Goal: Task Accomplishment & Management: Contribute content

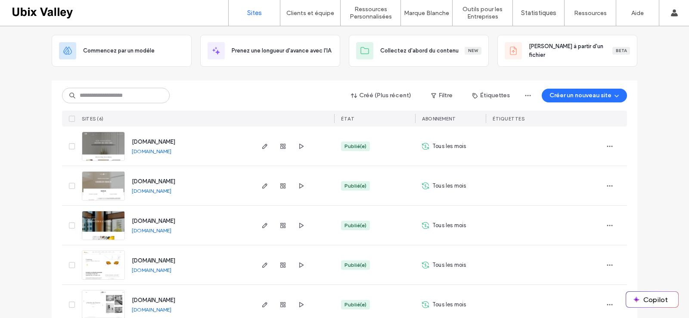
scroll to position [99, 0]
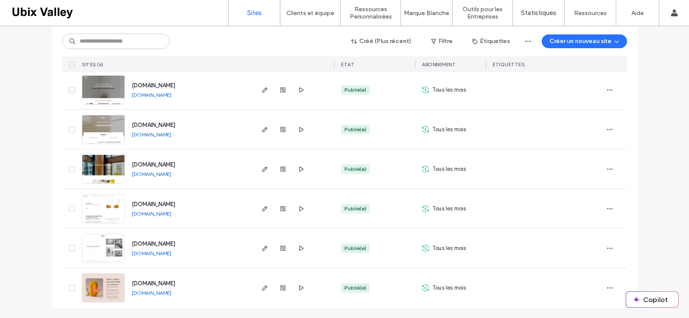
click at [106, 249] on img at bounding box center [103, 263] width 42 height 59
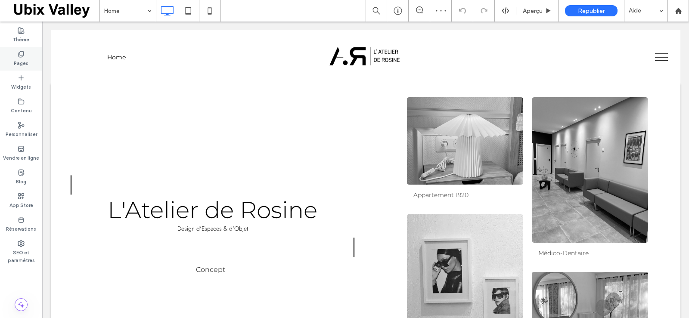
click at [22, 61] on label "Pages" at bounding box center [21, 62] width 15 height 9
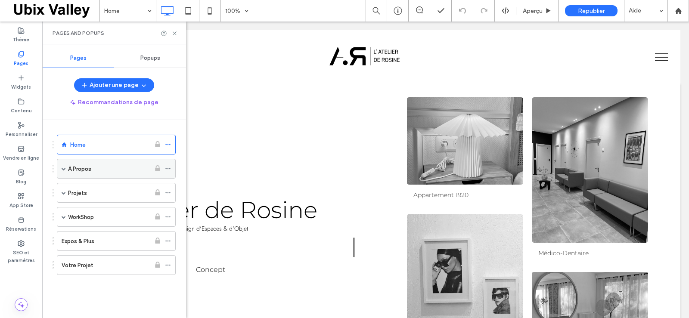
click at [63, 170] on span at bounding box center [64, 169] width 4 height 4
click at [98, 190] on label "Concept" at bounding box center [89, 188] width 24 height 15
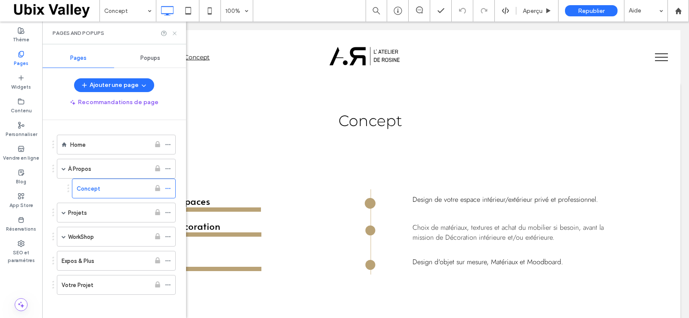
click at [176, 34] on icon at bounding box center [174, 33] width 6 height 6
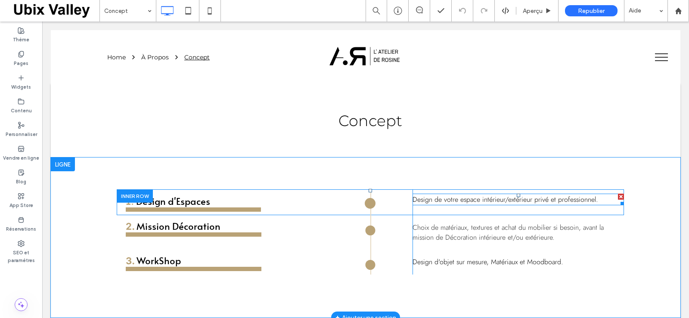
click at [585, 200] on span "Design de votre espace intérieur/extérieur privé et professionnel." at bounding box center [505, 200] width 186 height 10
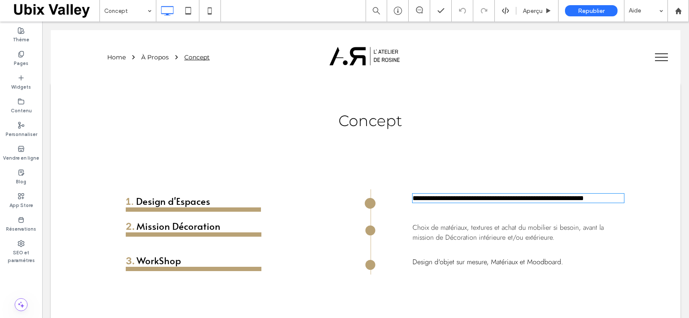
type input "****"
type input "**"
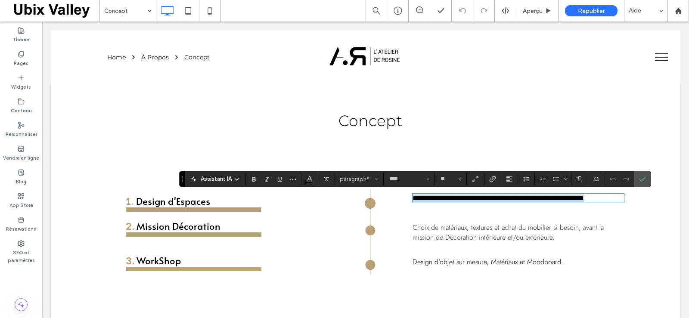
click at [596, 201] on p "**********" at bounding box center [517, 198] width 211 height 7
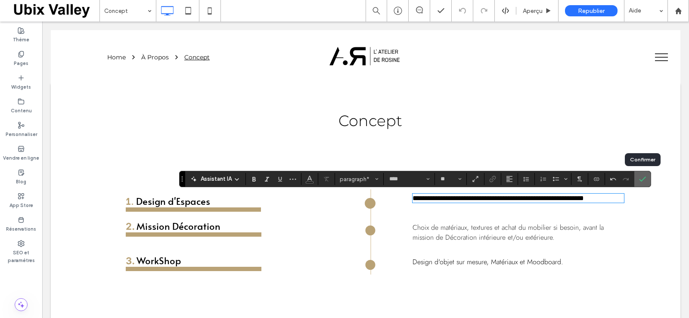
drag, startPoint x: 641, startPoint y: 180, endPoint x: 566, endPoint y: 184, distance: 75.0
click at [641, 180] on use "Confirmer" at bounding box center [642, 178] width 7 height 5
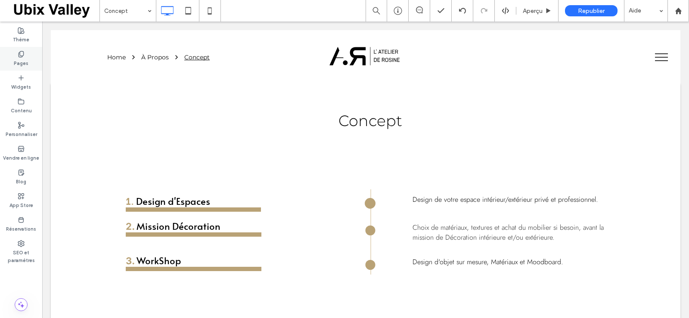
click at [22, 62] on label "Pages" at bounding box center [21, 62] width 15 height 9
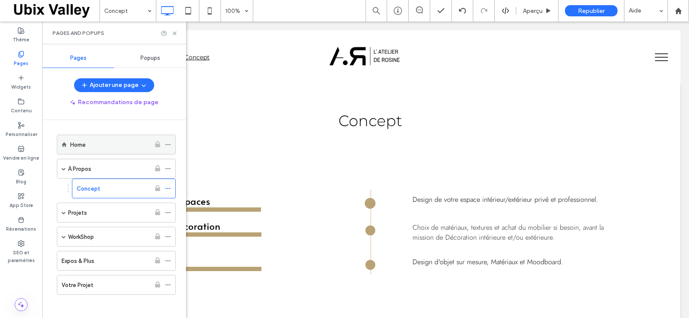
click at [108, 147] on div "Home" at bounding box center [110, 144] width 80 height 9
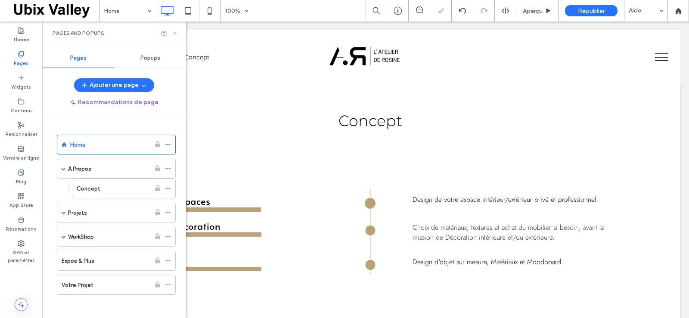
click at [175, 33] on use at bounding box center [174, 32] width 3 height 3
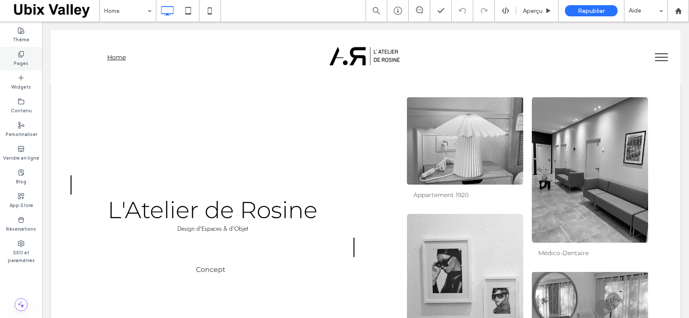
click at [25, 60] on label "Pages" at bounding box center [21, 62] width 15 height 9
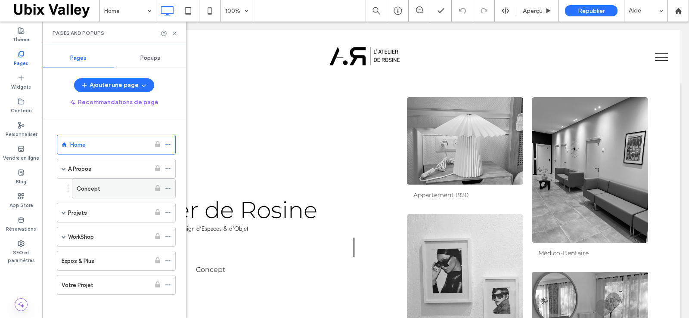
click at [97, 188] on label "Concept" at bounding box center [89, 188] width 24 height 15
click at [174, 33] on use at bounding box center [174, 32] width 3 height 3
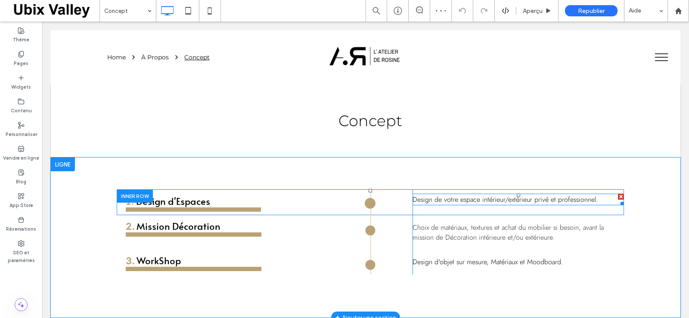
click at [495, 202] on span "Design de votre espace intérieur/extérieur privé et professionnel." at bounding box center [505, 200] width 186 height 10
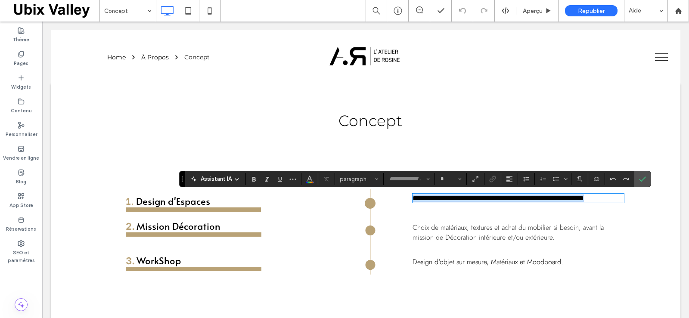
type input "****"
type input "**"
click at [599, 201] on p "**********" at bounding box center [517, 198] width 211 height 7
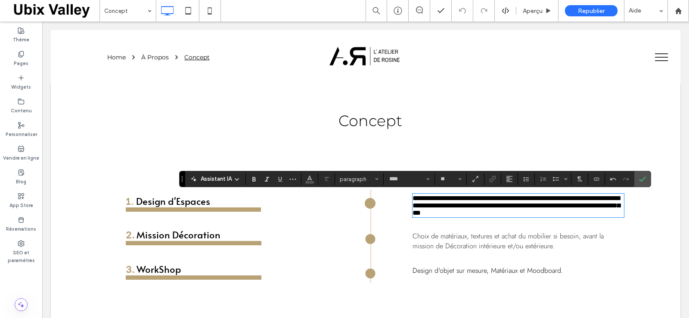
type input "**"
click at [599, 200] on span "**********" at bounding box center [515, 205] width 207 height 21
click at [413, 211] on span "**********" at bounding box center [515, 205] width 207 height 21
click at [440, 210] on span "**********" at bounding box center [515, 205] width 207 height 21
click at [456, 210] on span "**********" at bounding box center [515, 205] width 207 height 21
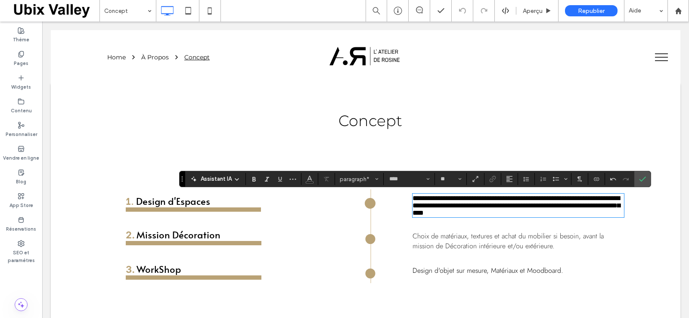
click at [537, 208] on span "**********" at bounding box center [515, 205] width 207 height 21
click at [562, 211] on span "**********" at bounding box center [515, 205] width 207 height 21
click at [484, 216] on span "**********" at bounding box center [515, 205] width 207 height 21
drag, startPoint x: 594, startPoint y: 201, endPoint x: 485, endPoint y: 220, distance: 110.5
click at [485, 216] on span "**********" at bounding box center [515, 205] width 207 height 21
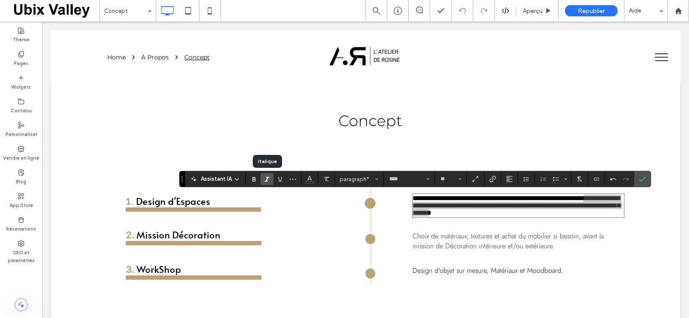
drag, startPoint x: 264, startPoint y: 180, endPoint x: 241, endPoint y: 167, distance: 26.0
click at [264, 180] on icon "Italique" at bounding box center [266, 179] width 7 height 7
click at [570, 217] on p "**********" at bounding box center [517, 206] width 211 height 22
click at [561, 210] on span "**********" at bounding box center [517, 205] width 210 height 21
click at [566, 210] on span "**********" at bounding box center [517, 205] width 210 height 21
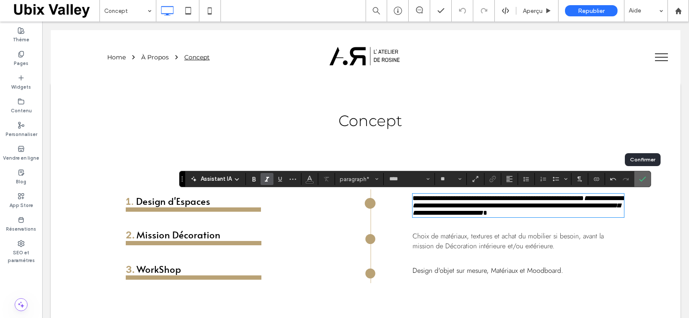
drag, startPoint x: 640, startPoint y: 179, endPoint x: 582, endPoint y: 179, distance: 59.0
click at [640, 179] on icon "Confirmer" at bounding box center [642, 179] width 7 height 7
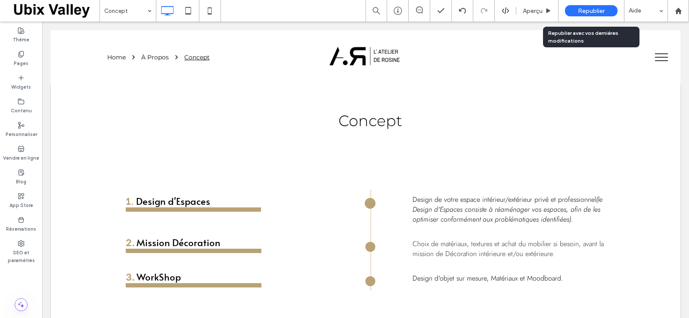
click at [593, 12] on span "Republier" at bounding box center [591, 10] width 27 height 7
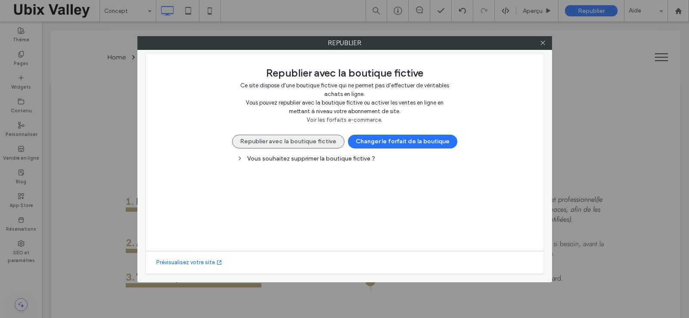
click at [293, 142] on button "Republier avec la boutique fictive" at bounding box center [288, 142] width 112 height 14
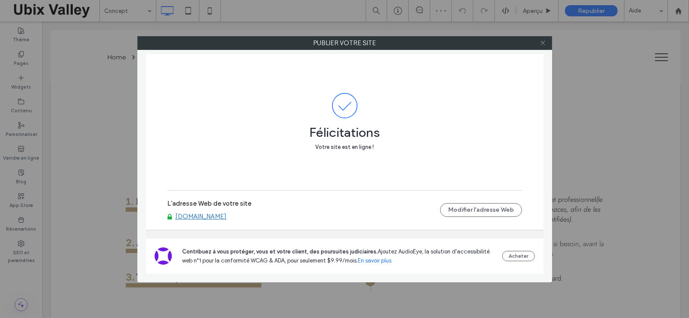
click at [543, 46] on icon at bounding box center [542, 43] width 6 height 6
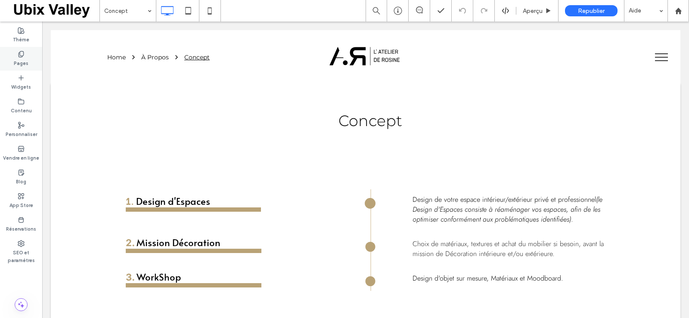
click at [18, 59] on label "Pages" at bounding box center [21, 62] width 15 height 9
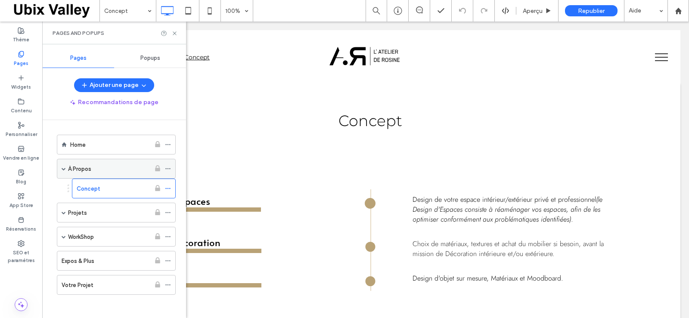
click at [105, 168] on div "À Propos" at bounding box center [109, 168] width 82 height 9
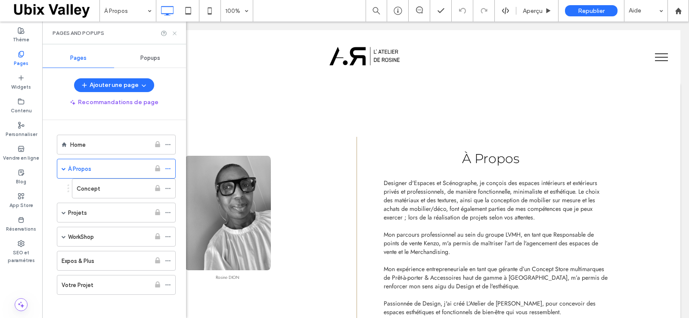
click at [175, 32] on icon at bounding box center [174, 33] width 6 height 6
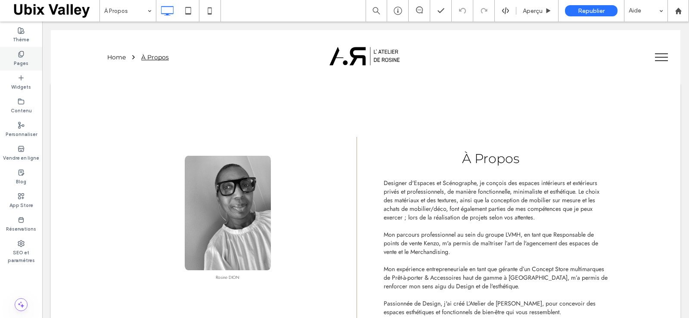
click at [18, 56] on icon at bounding box center [21, 54] width 7 height 7
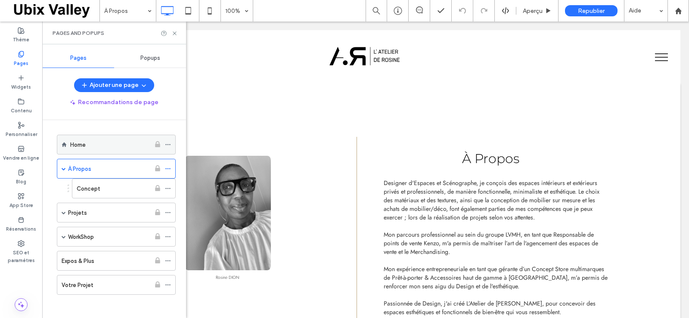
click at [106, 147] on div "Home" at bounding box center [110, 144] width 80 height 9
click at [64, 169] on span at bounding box center [64, 169] width 4 height 4
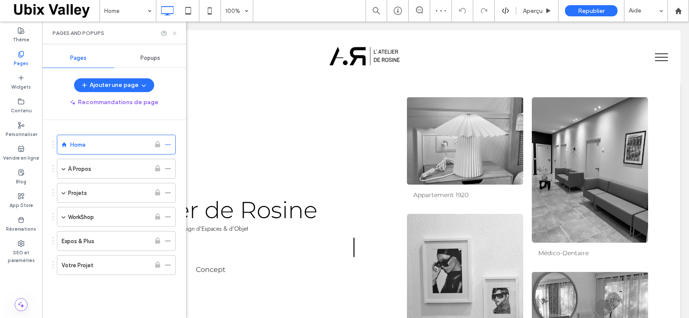
click at [173, 34] on icon at bounding box center [174, 33] width 6 height 6
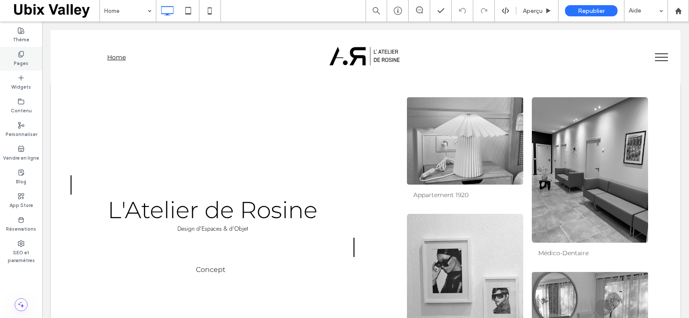
click at [25, 61] on label "Pages" at bounding box center [21, 62] width 15 height 9
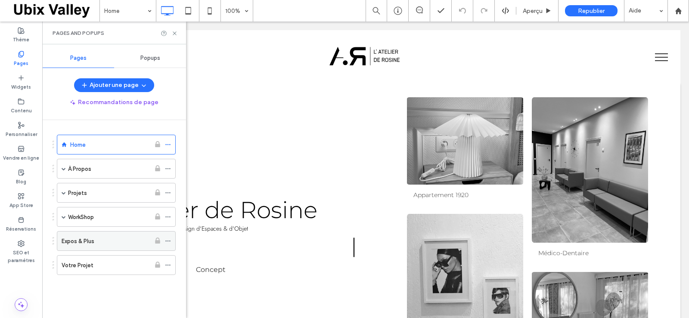
click at [96, 239] on div "Expos & Plus" at bounding box center [106, 241] width 89 height 9
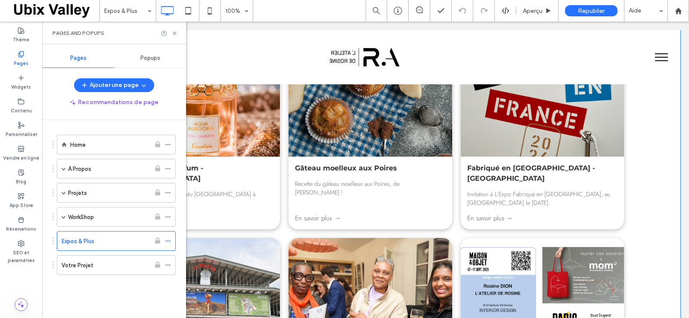
scroll to position [560, 0]
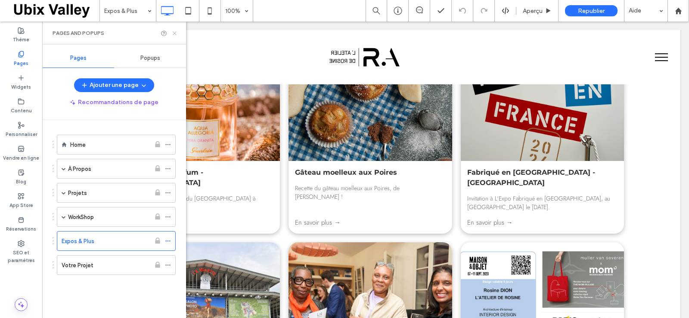
click at [173, 32] on use at bounding box center [174, 32] width 3 height 3
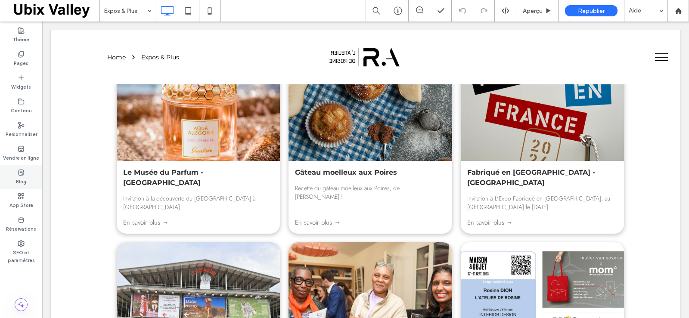
drag, startPoint x: 21, startPoint y: 176, endPoint x: 168, endPoint y: 154, distance: 148.8
click at [21, 176] on icon at bounding box center [21, 172] width 7 height 7
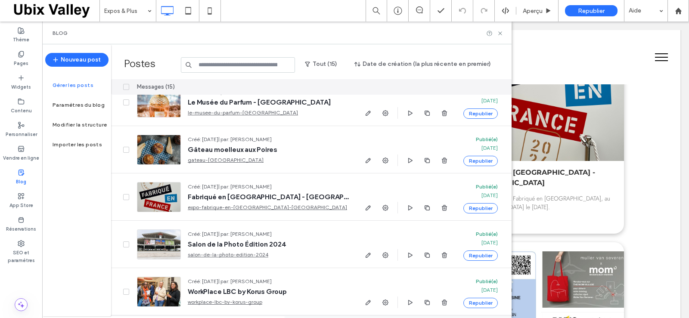
scroll to position [86, 0]
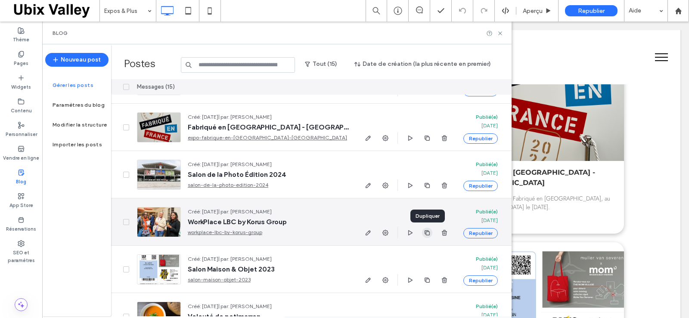
click at [427, 232] on icon "button" at bounding box center [427, 232] width 7 height 7
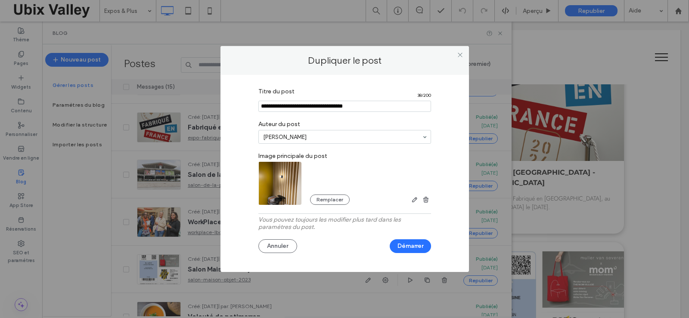
drag, startPoint x: 368, startPoint y: 108, endPoint x: 254, endPoint y: 117, distance: 114.8
click at [254, 117] on div "Titre du post 38 / 200 Auteur du post [PERSON_NAME] Image principale du post Re…" at bounding box center [344, 172] width 223 height 176
click at [309, 109] on input "Titre du post" at bounding box center [344, 106] width 173 height 11
type input "**********"
click at [280, 183] on img at bounding box center [280, 183] width 44 height 58
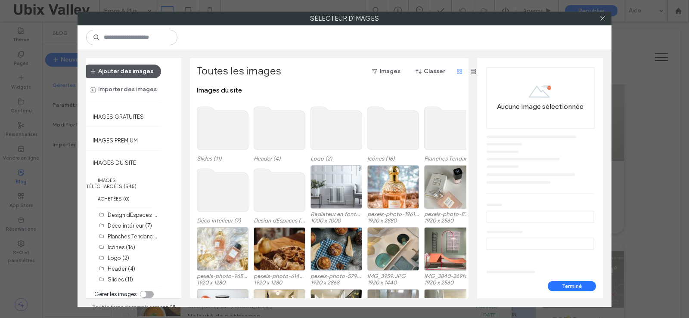
click at [131, 70] on button "Ajouter des images" at bounding box center [122, 72] width 78 height 14
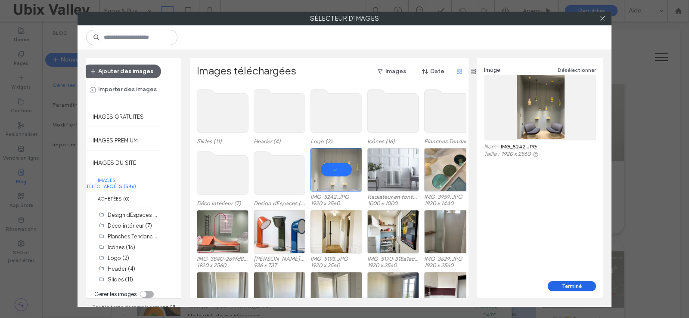
click at [568, 286] on button "Terminé" at bounding box center [572, 286] width 48 height 10
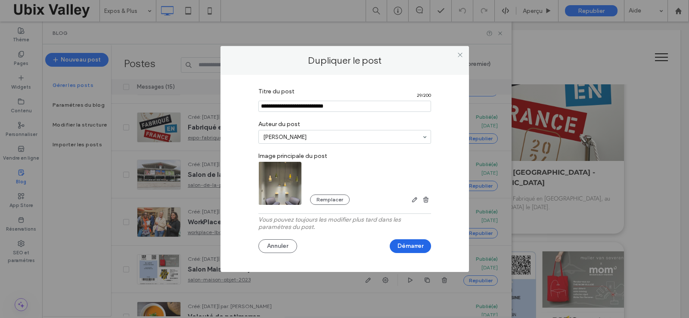
click at [414, 247] on button "Démarrer" at bounding box center [410, 246] width 41 height 14
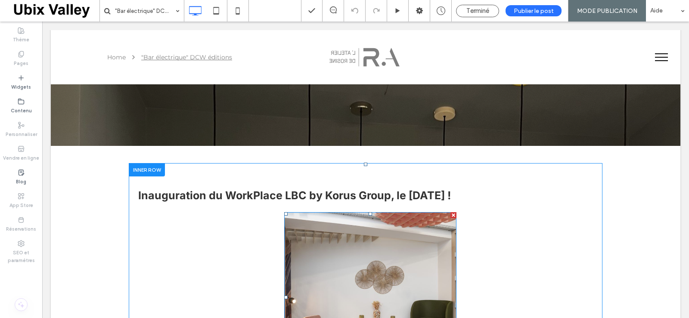
scroll to position [129, 0]
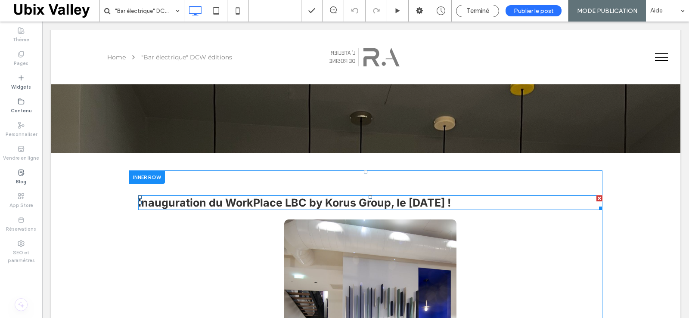
click at [248, 203] on span "Inauguration du WorkPlace LBC by Korus Group, le [DATE] !" at bounding box center [294, 202] width 312 height 13
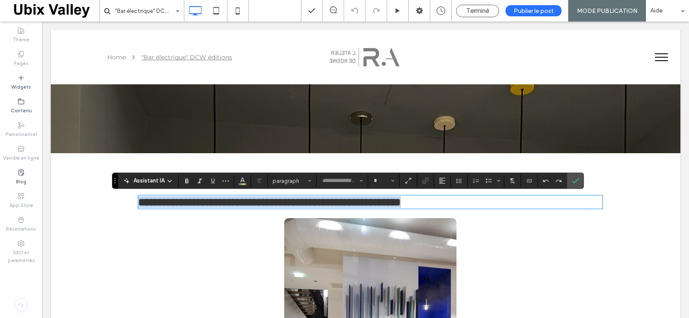
type input "*****"
type input "**"
click at [401, 203] on span "**********" at bounding box center [269, 202] width 263 height 11
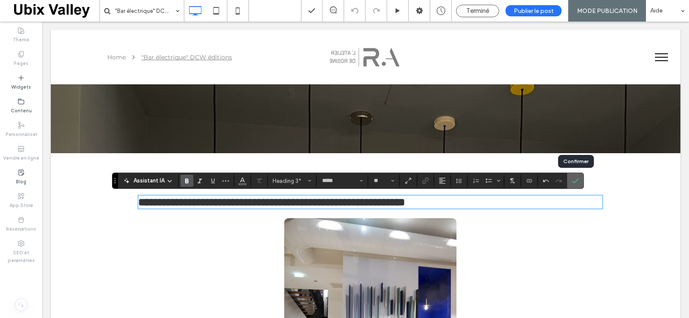
drag, startPoint x: 575, startPoint y: 180, endPoint x: 523, endPoint y: 166, distance: 53.2
click at [575, 180] on icon "Confirmer" at bounding box center [575, 180] width 7 height 7
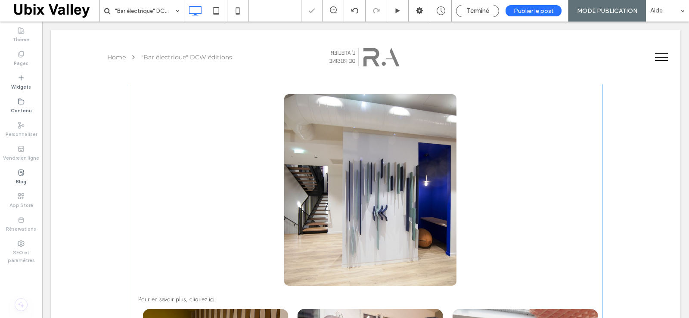
scroll to position [258, 0]
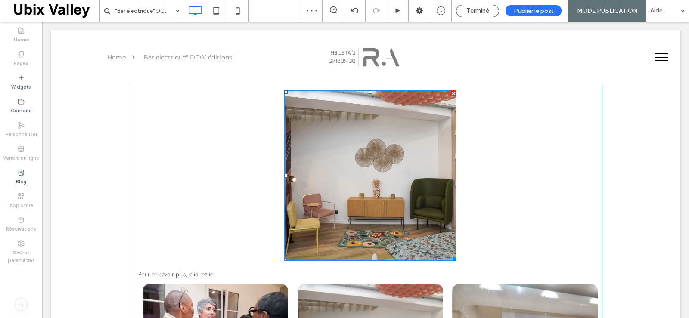
click at [374, 209] on img at bounding box center [370, 175] width 172 height 170
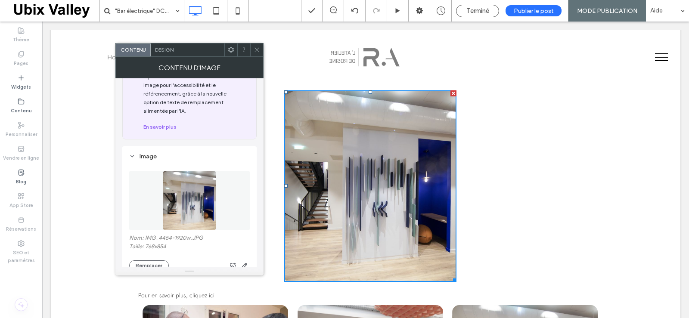
scroll to position [86, 0]
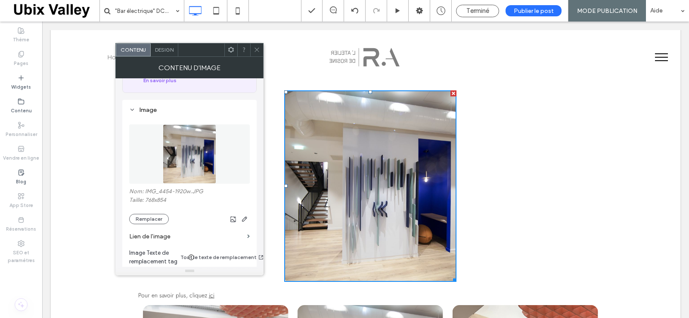
click at [185, 141] on img at bounding box center [189, 153] width 53 height 59
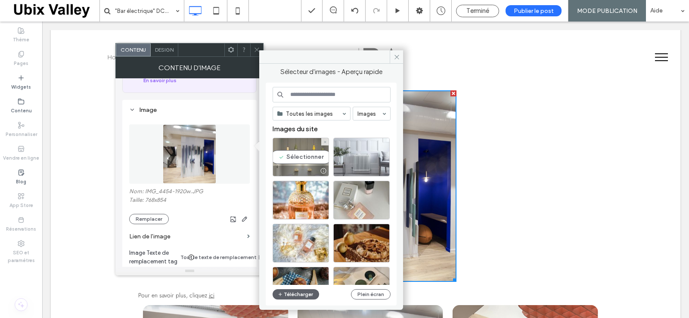
click at [299, 153] on div "Sélectionner" at bounding box center [300, 157] width 56 height 39
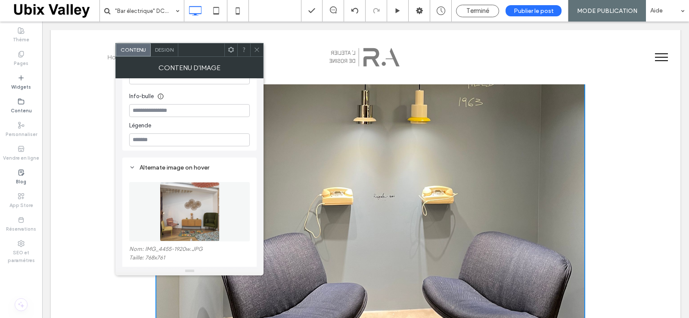
scroll to position [301, 0]
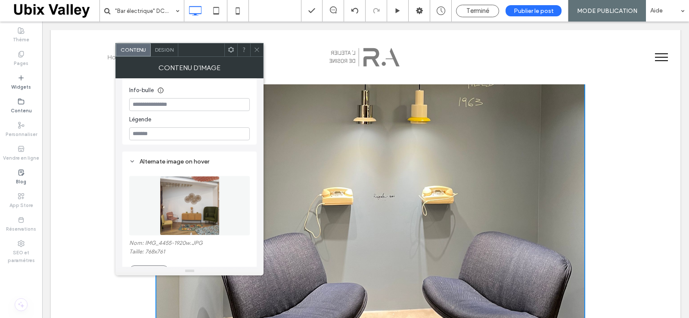
click at [190, 191] on img at bounding box center [190, 205] width 60 height 59
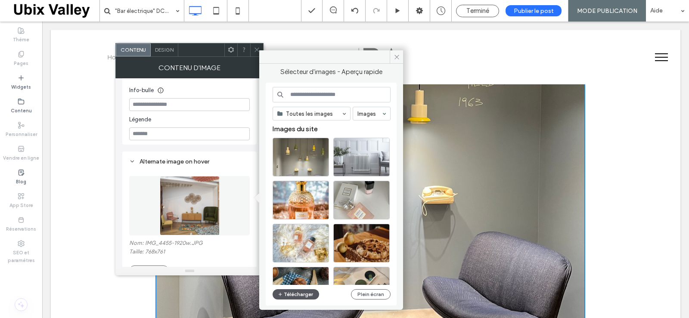
click at [291, 292] on button "Télécharger" at bounding box center [295, 294] width 46 height 10
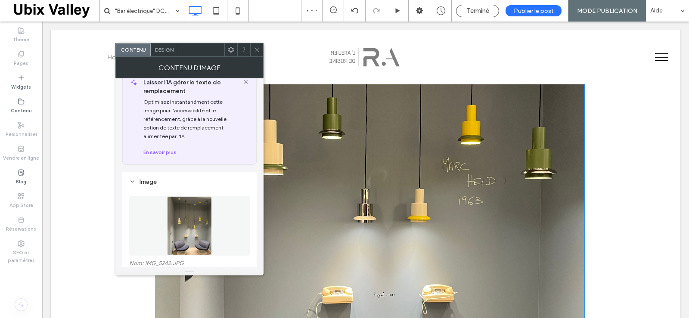
scroll to position [0, 0]
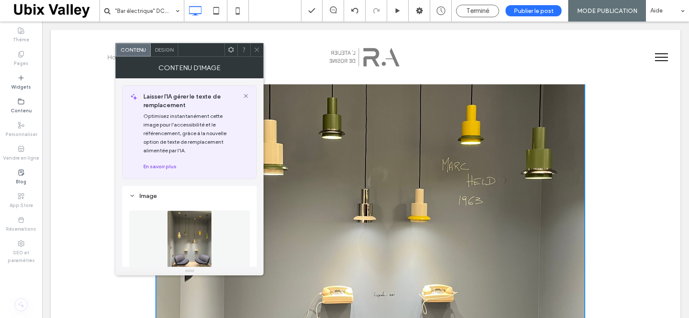
click at [168, 52] on span "Design" at bounding box center [164, 49] width 19 height 6
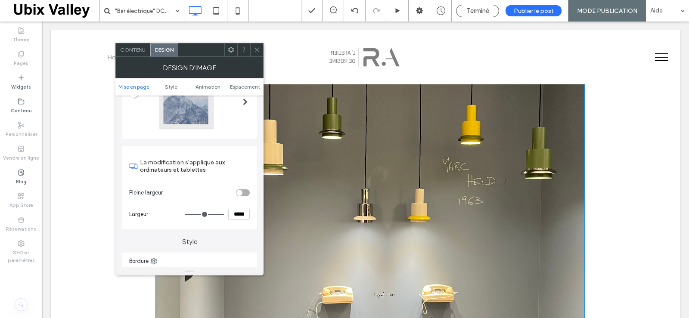
scroll to position [129, 0]
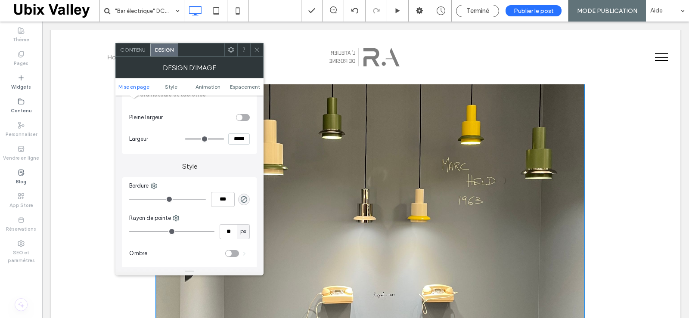
drag, startPoint x: 240, startPoint y: 140, endPoint x: 232, endPoint y: 140, distance: 8.6
click at [232, 140] on input "*****" at bounding box center [239, 138] width 22 height 11
type input "*****"
type input "***"
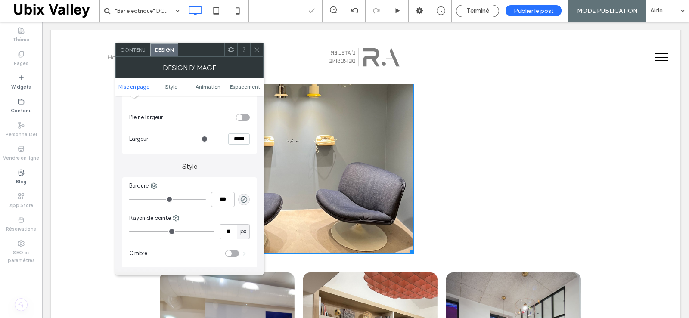
click at [235, 154] on label "Style" at bounding box center [189, 162] width 134 height 16
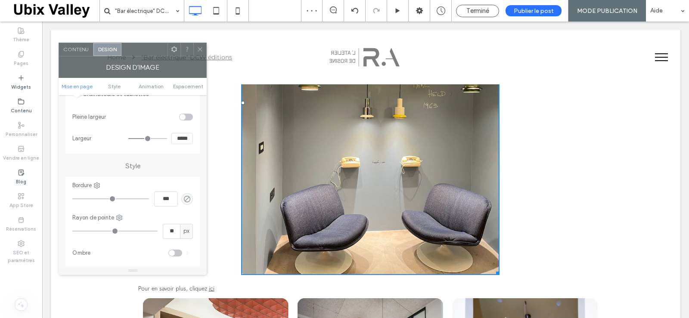
drag, startPoint x: 201, startPoint y: 53, endPoint x: 144, endPoint y: 53, distance: 56.8
click at [144, 53] on div at bounding box center [144, 49] width 46 height 13
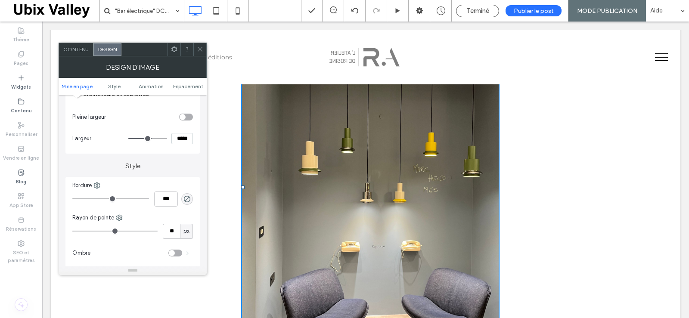
scroll to position [332, 0]
click at [177, 139] on input "*****" at bounding box center [182, 138] width 22 height 11
type input "*****"
type input "***"
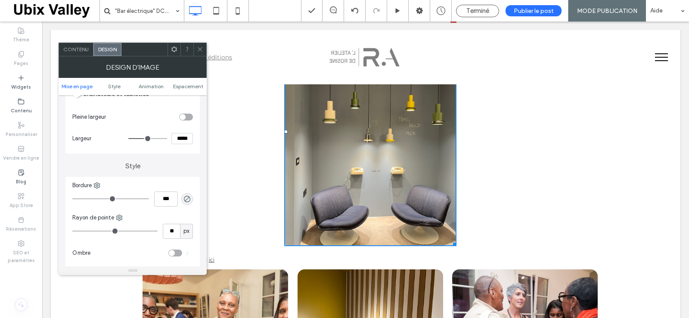
type input "*****"
type input "***"
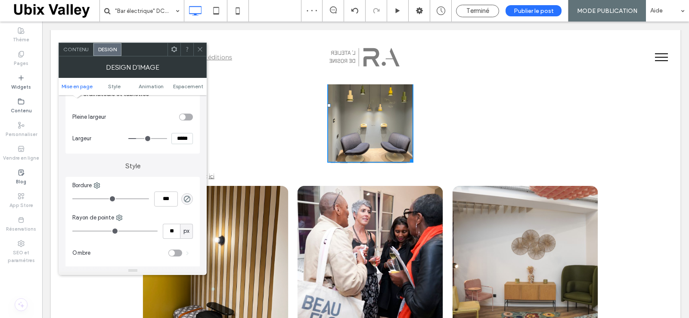
scroll to position [246, 0]
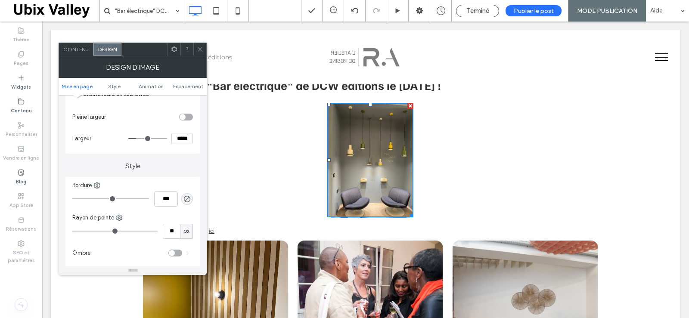
type input "*****"
type input "***"
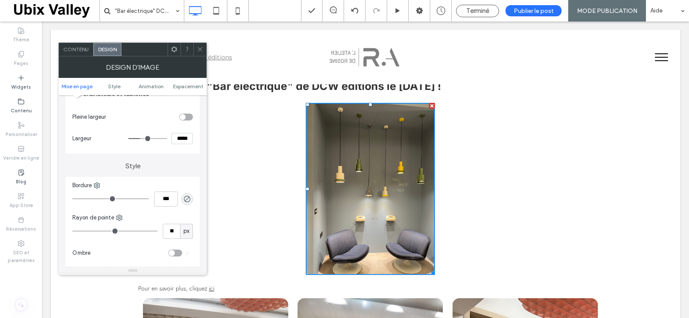
click at [182, 139] on input "*****" at bounding box center [182, 138] width 22 height 11
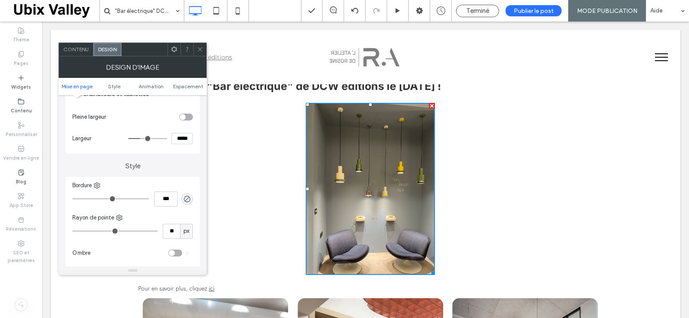
type input "*****"
type input "***"
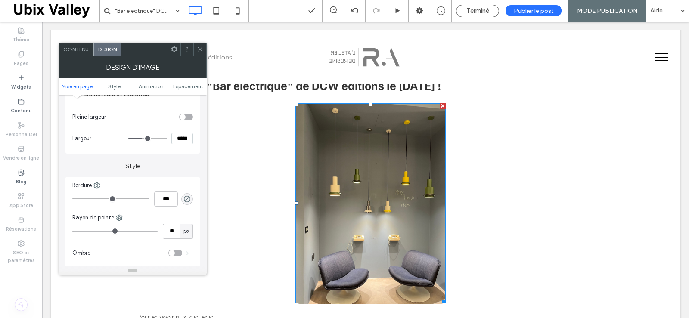
click at [200, 47] on icon at bounding box center [200, 49] width 6 height 6
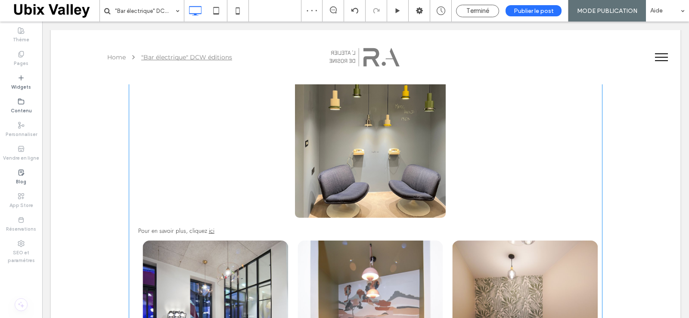
scroll to position [461, 0]
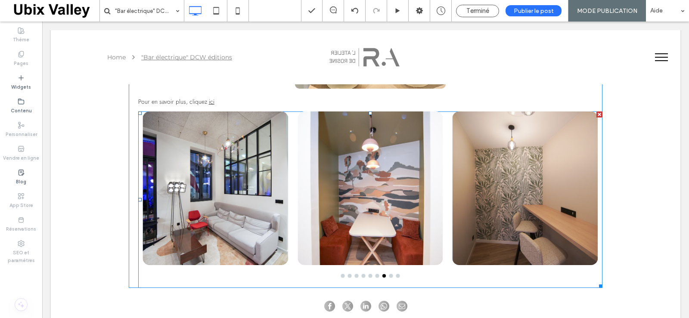
click at [221, 206] on div at bounding box center [214, 188] width 145 height 154
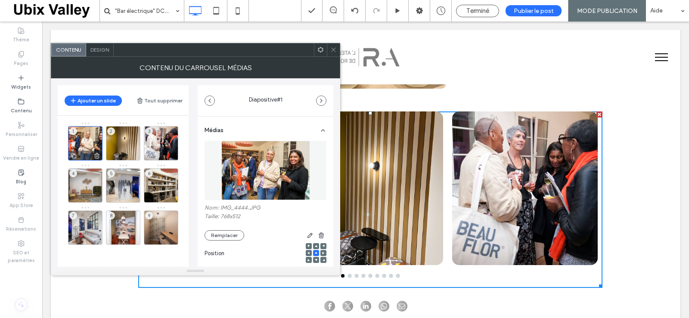
click at [87, 135] on div "1" at bounding box center [85, 143] width 34 height 34
click at [257, 171] on img at bounding box center [265, 170] width 89 height 59
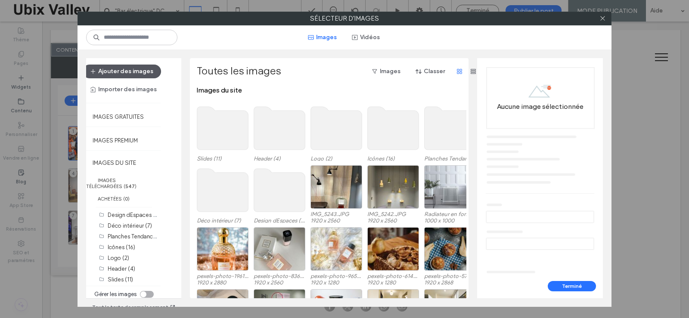
click at [135, 71] on button "Ajouter des images" at bounding box center [122, 72] width 78 height 14
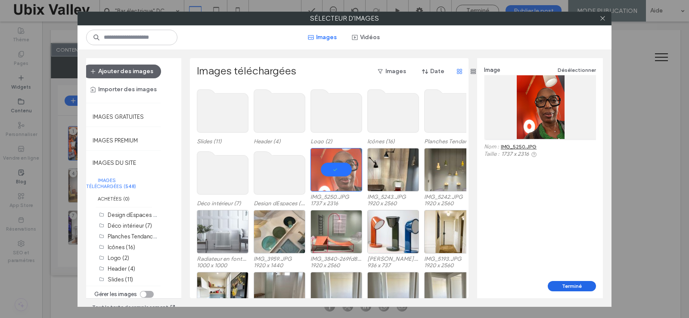
drag, startPoint x: 570, startPoint y: 287, endPoint x: 451, endPoint y: 223, distance: 135.2
click at [570, 287] on button "Terminé" at bounding box center [572, 286] width 48 height 10
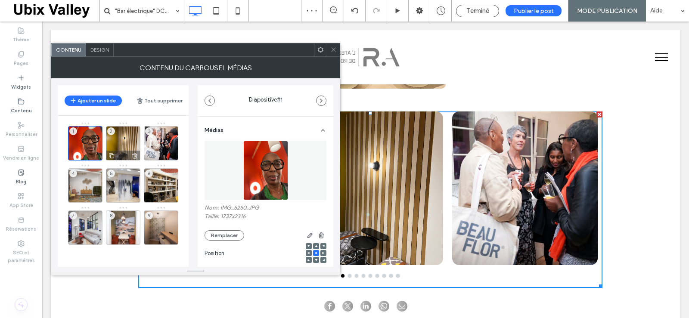
click at [124, 143] on div "2" at bounding box center [123, 143] width 34 height 34
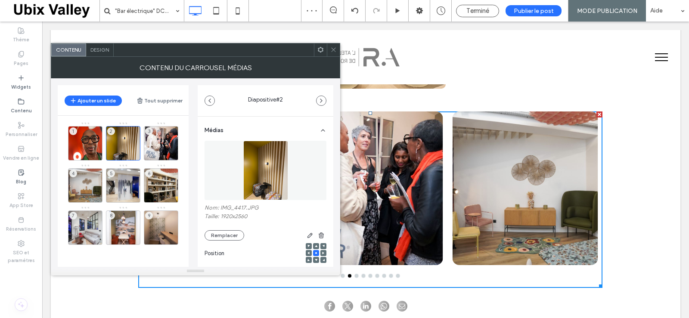
click at [262, 167] on img at bounding box center [265, 170] width 45 height 59
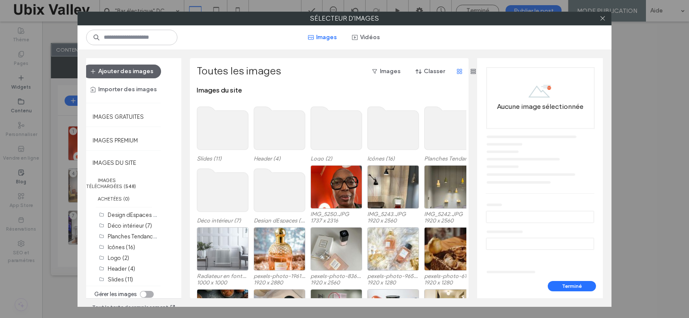
click at [136, 71] on button "Ajouter des images" at bounding box center [122, 72] width 78 height 14
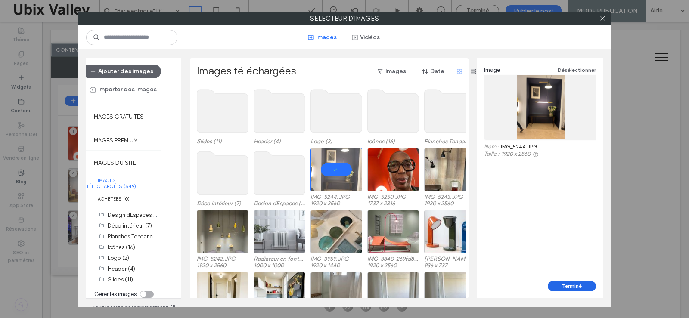
drag, startPoint x: 570, startPoint y: 287, endPoint x: 430, endPoint y: 243, distance: 147.6
click at [570, 287] on button "Terminé" at bounding box center [572, 286] width 48 height 10
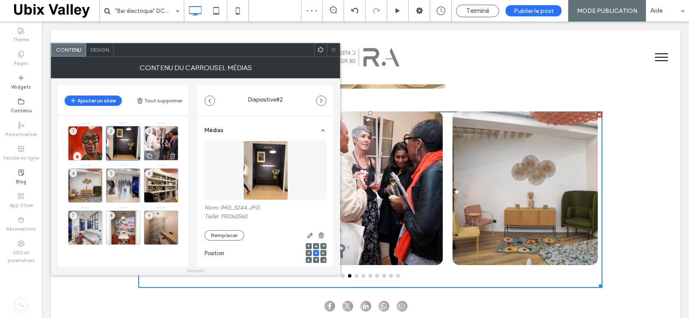
click at [163, 146] on div "3" at bounding box center [161, 143] width 34 height 34
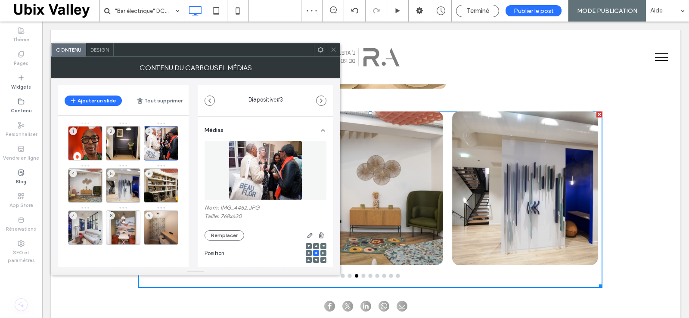
click at [259, 174] on img at bounding box center [265, 170] width 73 height 59
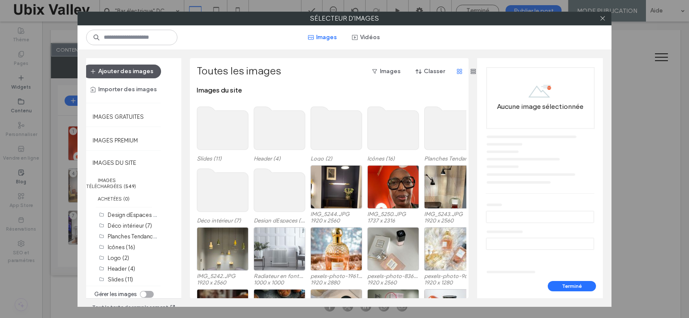
click at [130, 76] on button "Ajouter des images" at bounding box center [122, 72] width 78 height 14
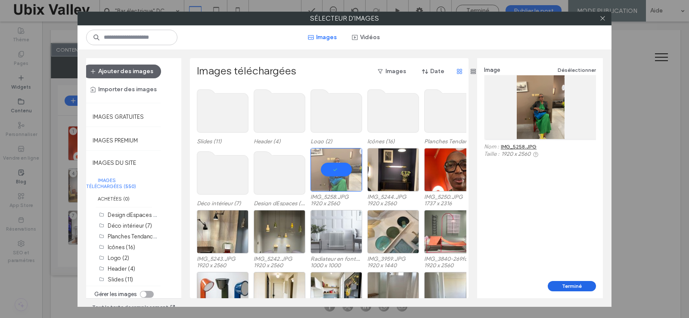
click at [573, 285] on button "Terminé" at bounding box center [572, 286] width 48 height 10
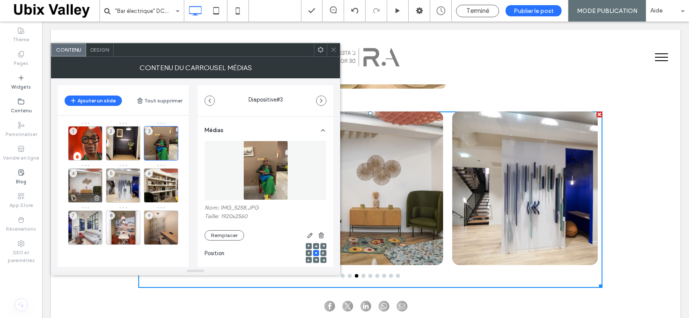
click at [82, 185] on div "4" at bounding box center [85, 185] width 34 height 34
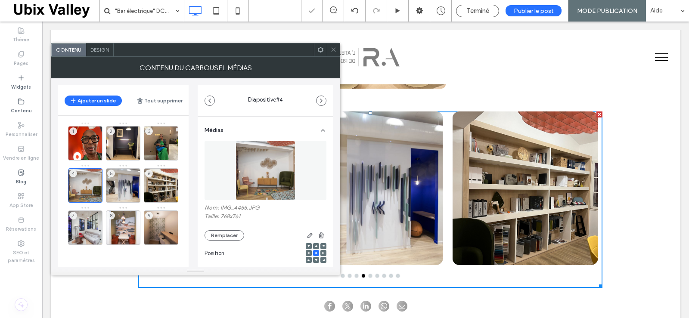
click at [263, 170] on img at bounding box center [265, 170] width 60 height 59
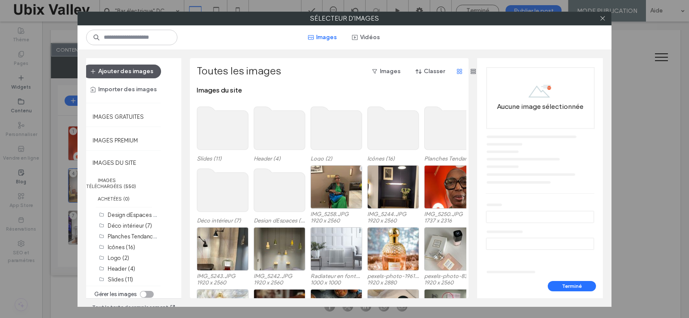
click at [125, 73] on button "Ajouter des images" at bounding box center [122, 72] width 78 height 14
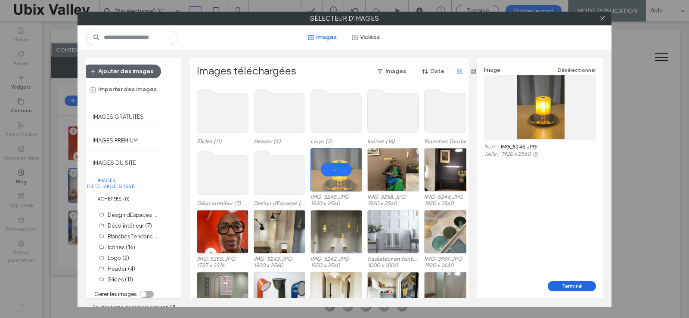
drag, startPoint x: 572, startPoint y: 284, endPoint x: 466, endPoint y: 248, distance: 111.6
click at [572, 284] on button "Terminé" at bounding box center [572, 286] width 48 height 10
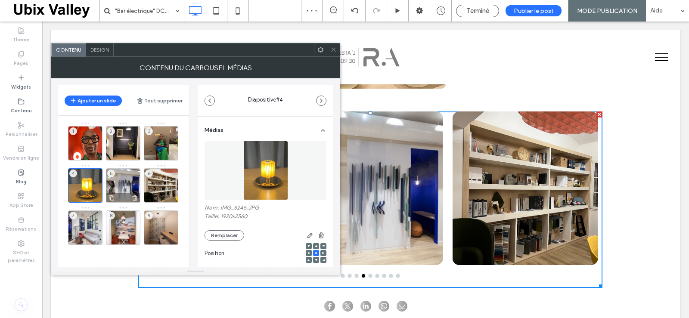
click at [122, 188] on div "5" at bounding box center [123, 185] width 34 height 34
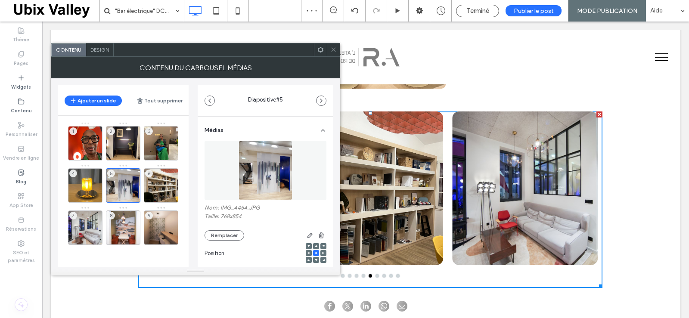
click at [258, 177] on img at bounding box center [264, 170] width 53 height 59
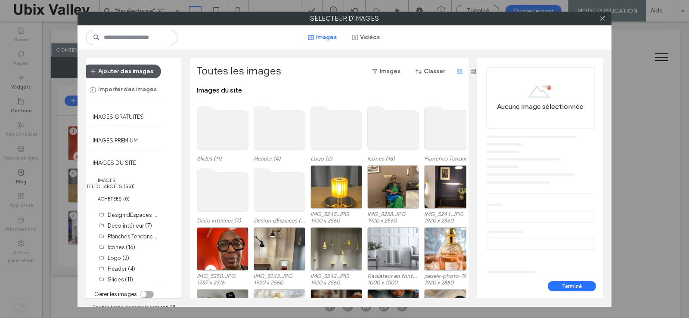
click at [122, 68] on button "Ajouter des images" at bounding box center [122, 72] width 78 height 14
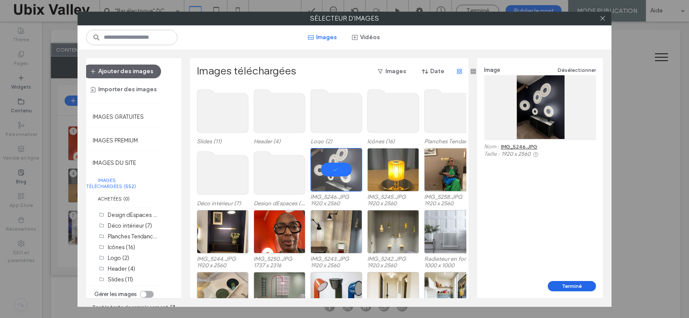
click at [571, 285] on button "Terminé" at bounding box center [572, 286] width 48 height 10
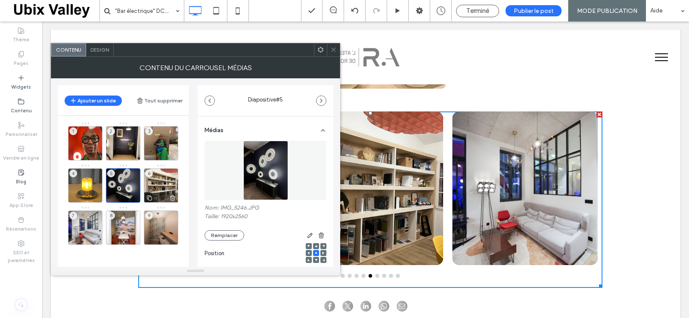
click at [162, 187] on div "6" at bounding box center [161, 185] width 34 height 34
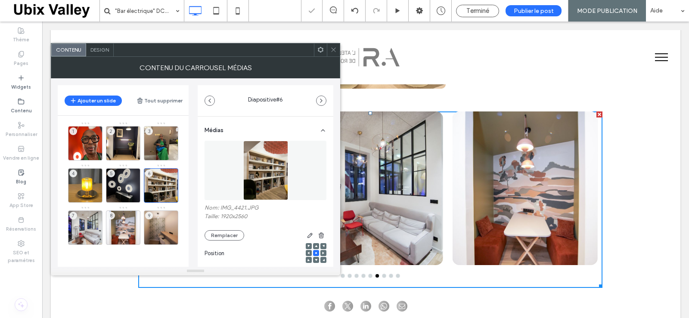
click at [263, 177] on img at bounding box center [265, 170] width 45 height 59
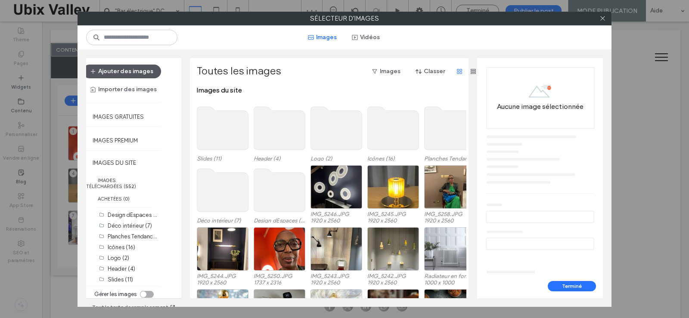
click at [132, 69] on button "Ajouter des images" at bounding box center [122, 72] width 78 height 14
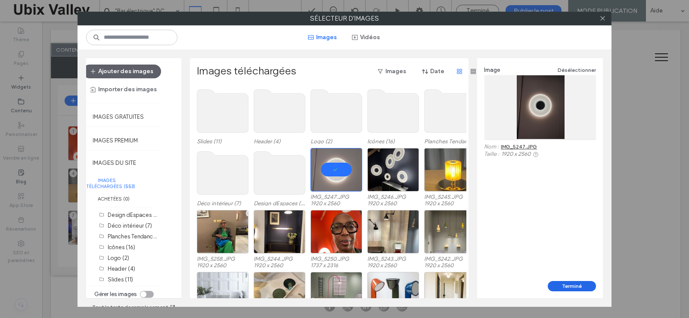
drag, startPoint x: 571, startPoint y: 285, endPoint x: 470, endPoint y: 249, distance: 106.6
click at [571, 285] on button "Terminé" at bounding box center [572, 286] width 48 height 10
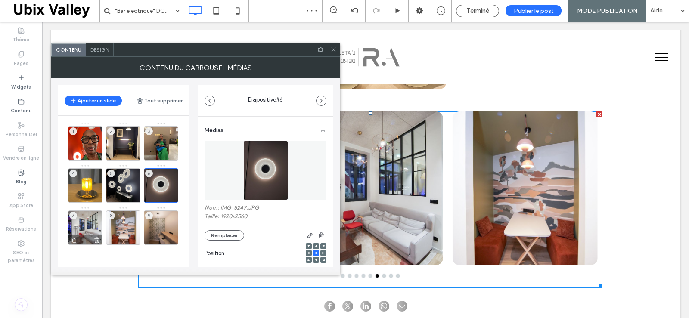
click at [87, 228] on div "7" at bounding box center [85, 227] width 34 height 34
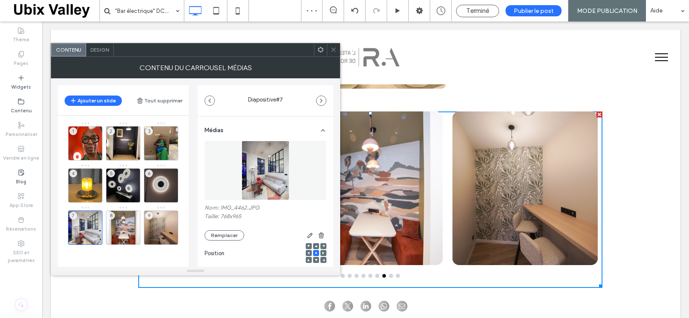
click at [263, 181] on img at bounding box center [264, 170] width 47 height 59
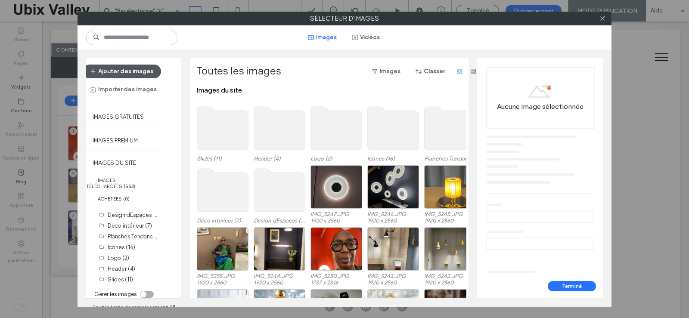
click at [118, 74] on button "Ajouter des images" at bounding box center [122, 72] width 78 height 14
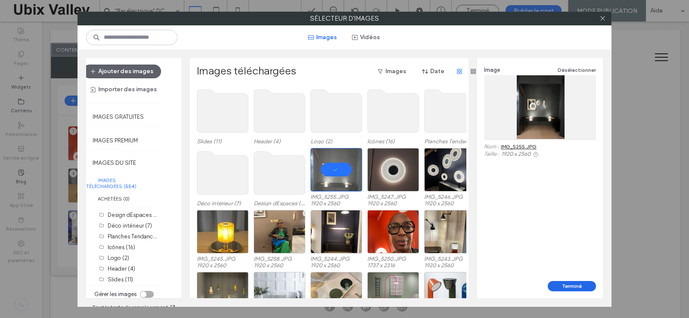
click at [570, 285] on button "Terminé" at bounding box center [572, 286] width 48 height 10
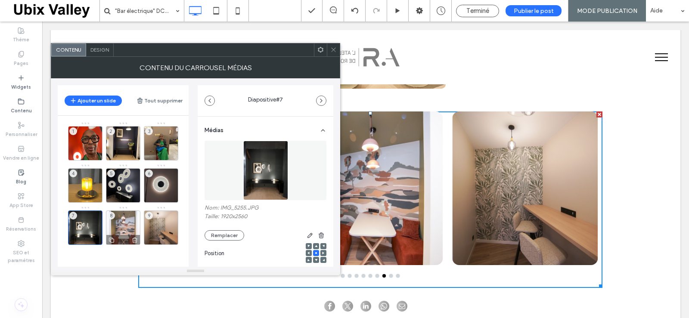
click at [124, 227] on div "8" at bounding box center [123, 227] width 34 height 34
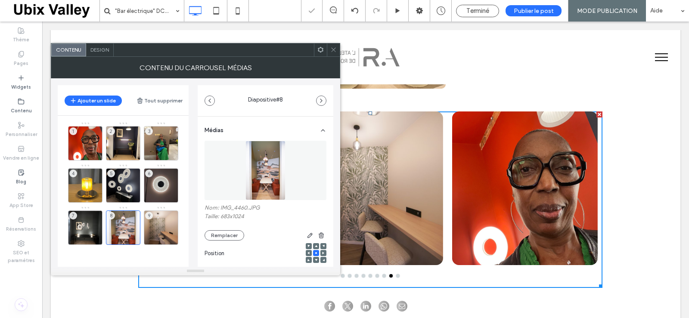
click at [263, 173] on img at bounding box center [265, 170] width 40 height 59
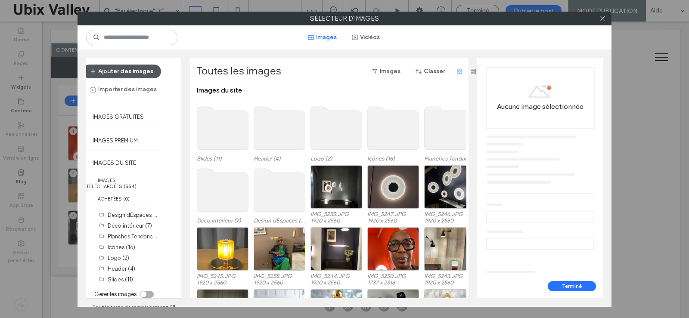
click at [131, 73] on button "Ajouter des images" at bounding box center [122, 72] width 78 height 14
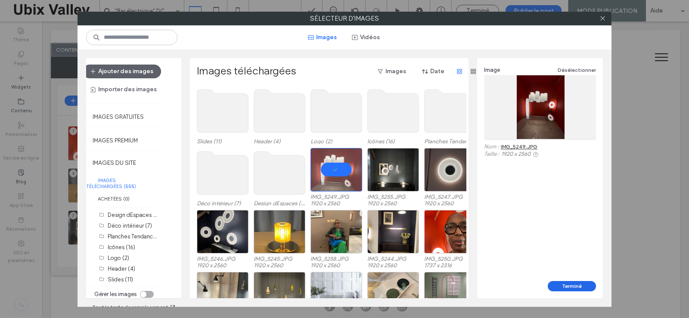
drag, startPoint x: 569, startPoint y: 288, endPoint x: 484, endPoint y: 258, distance: 90.8
click at [569, 288] on button "Terminé" at bounding box center [572, 286] width 48 height 10
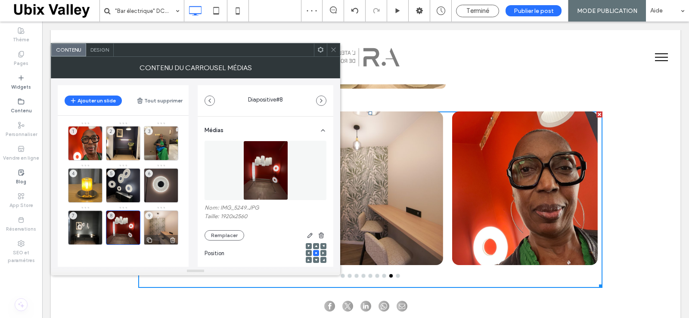
click at [155, 223] on div "9" at bounding box center [161, 227] width 34 height 34
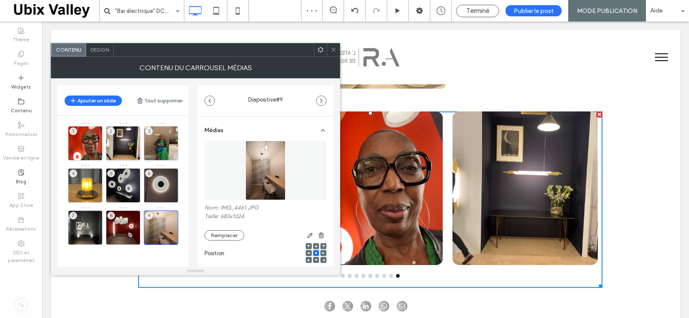
click at [263, 175] on img at bounding box center [265, 170] width 40 height 59
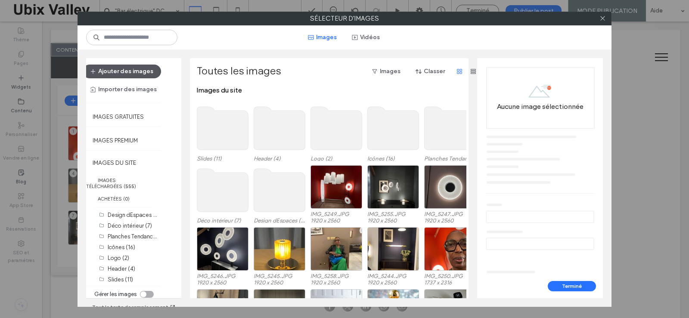
click at [137, 72] on button "Ajouter des images" at bounding box center [122, 72] width 78 height 14
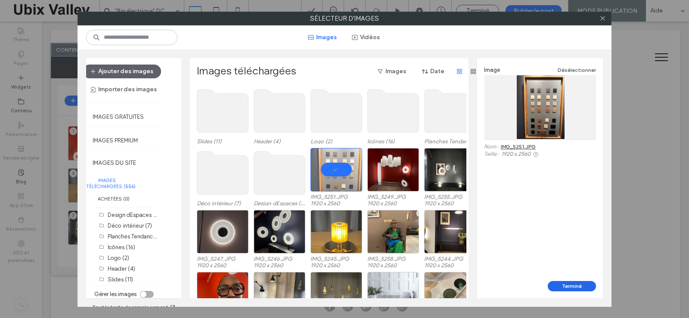
click at [572, 287] on button "Terminé" at bounding box center [572, 286] width 48 height 10
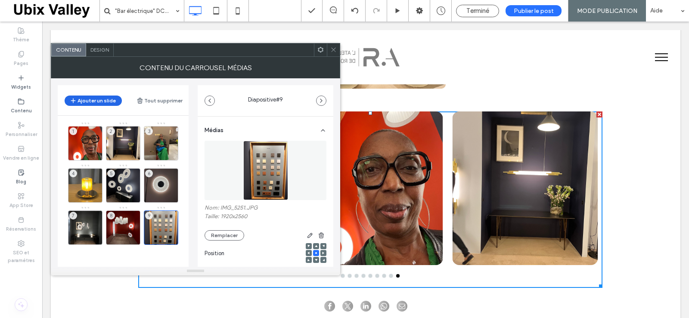
click at [88, 101] on button "Ajouter un slide" at bounding box center [93, 101] width 57 height 10
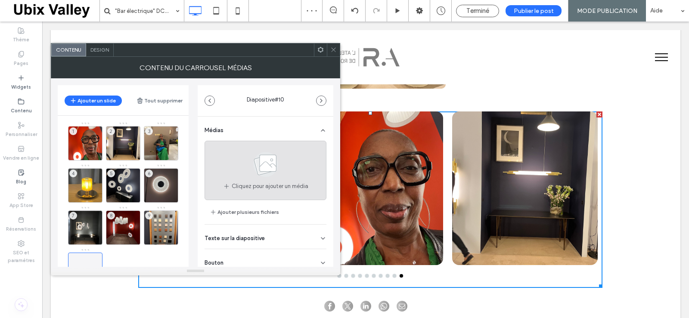
click at [264, 167] on use at bounding box center [265, 164] width 25 height 25
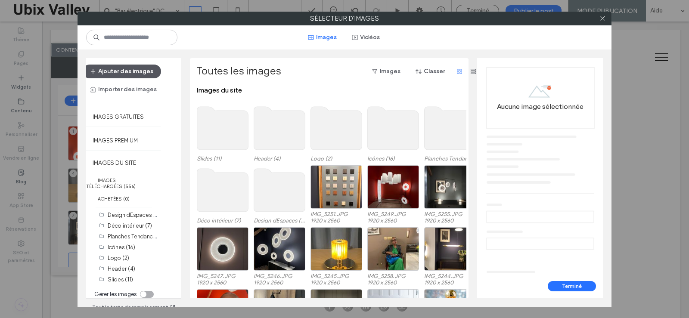
click at [131, 71] on button "Ajouter des images" at bounding box center [122, 72] width 78 height 14
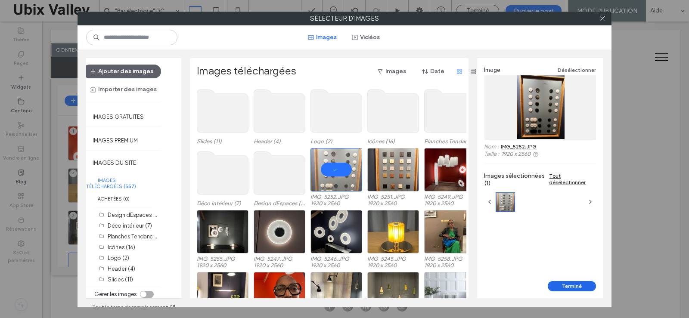
drag, startPoint x: 575, startPoint y: 284, endPoint x: 523, endPoint y: 259, distance: 57.9
click at [575, 284] on button "Terminé" at bounding box center [572, 286] width 48 height 10
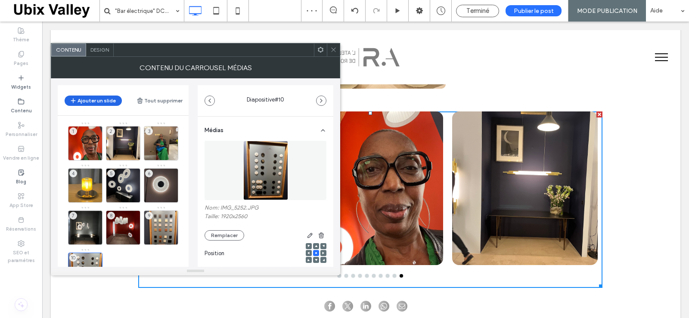
click at [100, 99] on button "Ajouter un slide" at bounding box center [93, 101] width 57 height 10
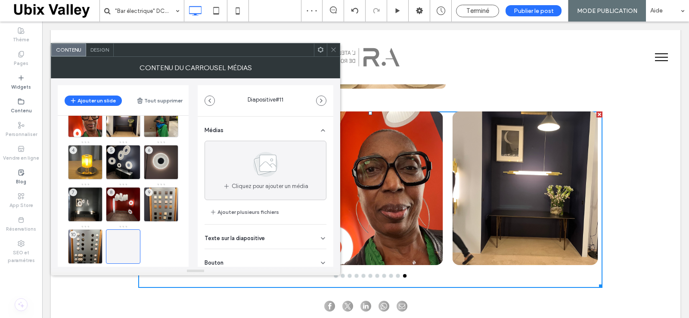
scroll to position [35, 0]
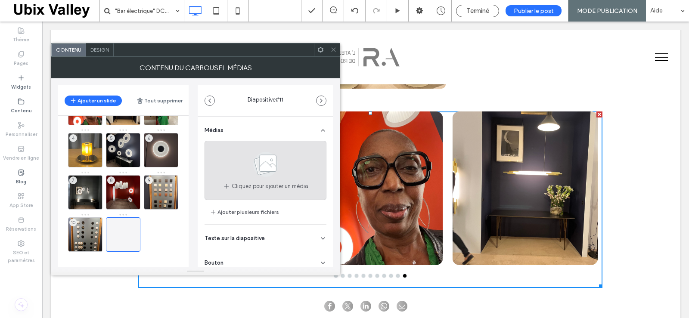
click at [271, 165] on use at bounding box center [265, 164] width 25 height 25
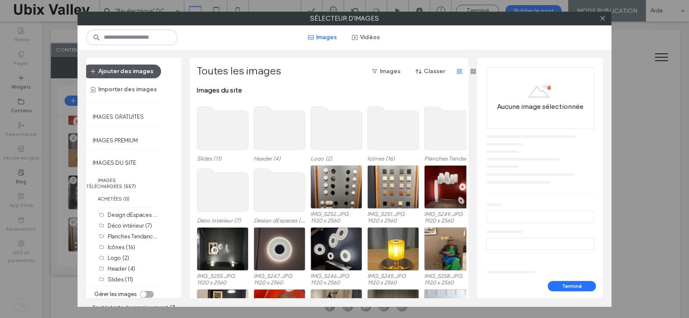
click at [134, 70] on button "Ajouter des images" at bounding box center [122, 72] width 78 height 14
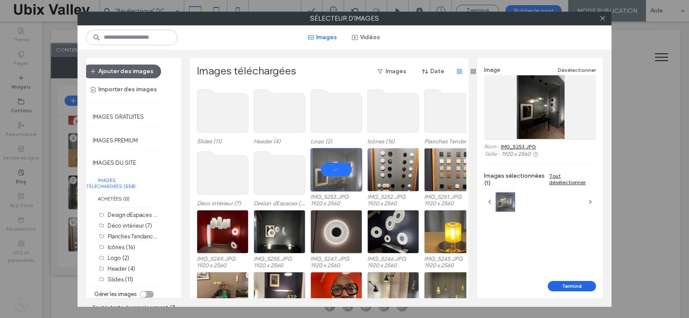
click at [569, 286] on button "Terminé" at bounding box center [572, 286] width 48 height 10
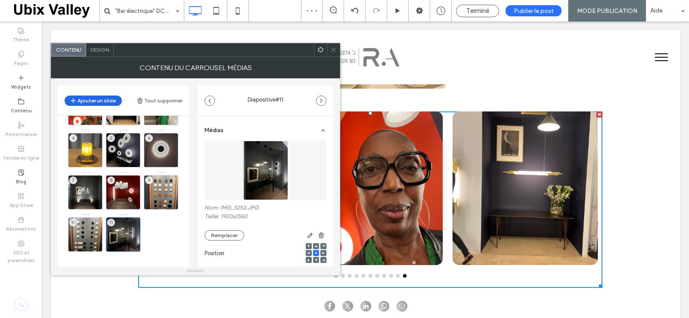
click at [105, 102] on button "Ajouter un slide" at bounding box center [93, 101] width 57 height 10
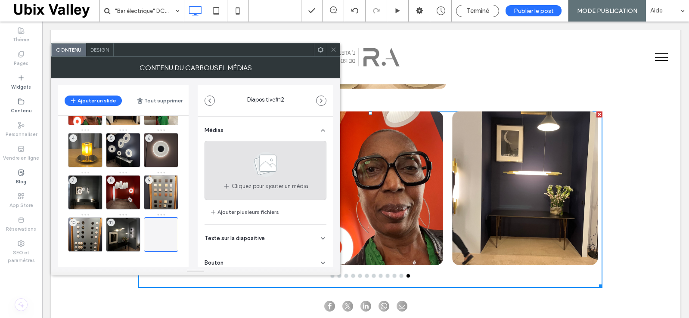
click at [267, 165] on use at bounding box center [265, 164] width 25 height 25
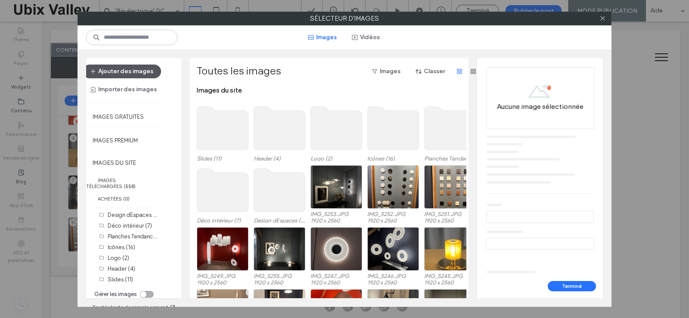
click at [130, 70] on button "Ajouter des images" at bounding box center [122, 72] width 78 height 14
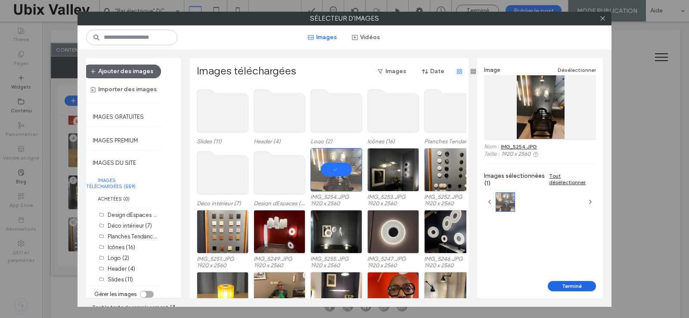
drag, startPoint x: 571, startPoint y: 287, endPoint x: 505, endPoint y: 261, distance: 70.2
click at [571, 287] on button "Terminé" at bounding box center [572, 286] width 48 height 10
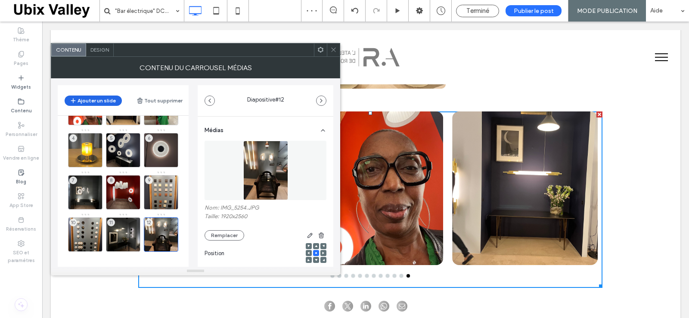
click at [99, 102] on button "Ajouter un slide" at bounding box center [93, 101] width 57 height 10
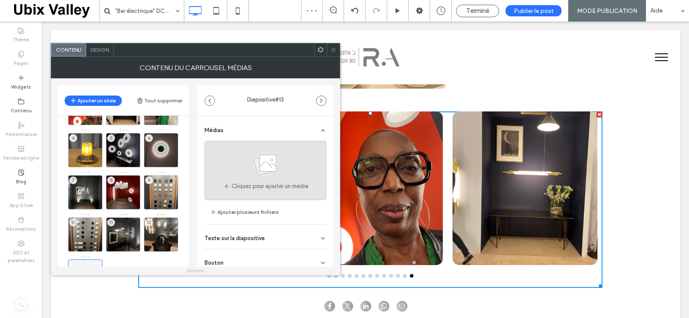
click at [263, 169] on use at bounding box center [265, 164] width 25 height 25
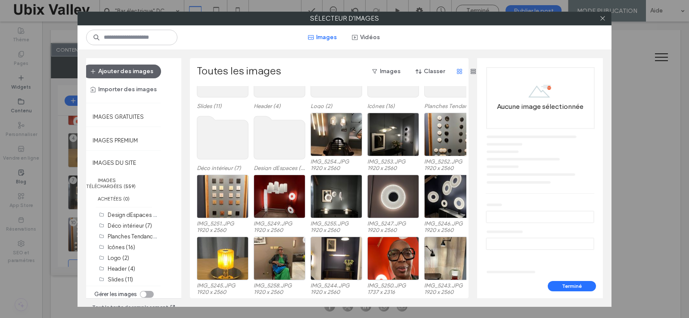
scroll to position [53, 0]
click at [140, 71] on button "Ajouter des images" at bounding box center [122, 72] width 78 height 14
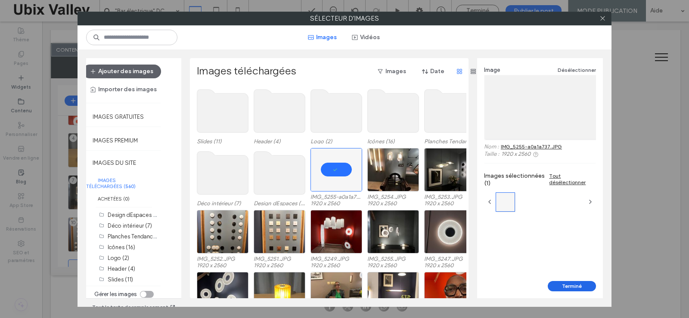
drag, startPoint x: 571, startPoint y: 286, endPoint x: 485, endPoint y: 257, distance: 90.4
click at [571, 286] on button "Terminé" at bounding box center [572, 286] width 48 height 10
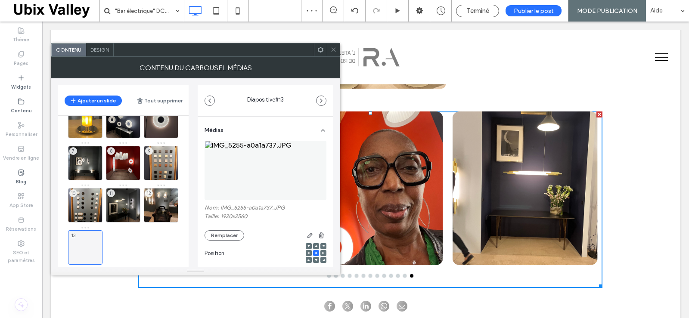
scroll to position [77, 0]
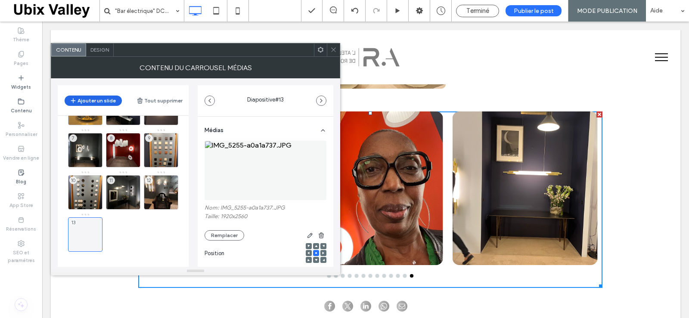
click at [101, 100] on button "Ajouter un slide" at bounding box center [93, 101] width 57 height 10
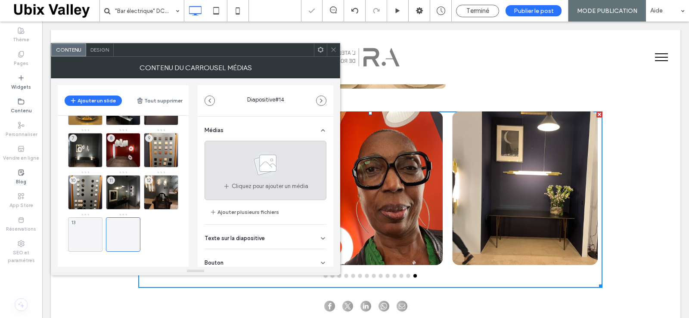
click at [270, 167] on use at bounding box center [265, 164] width 25 height 25
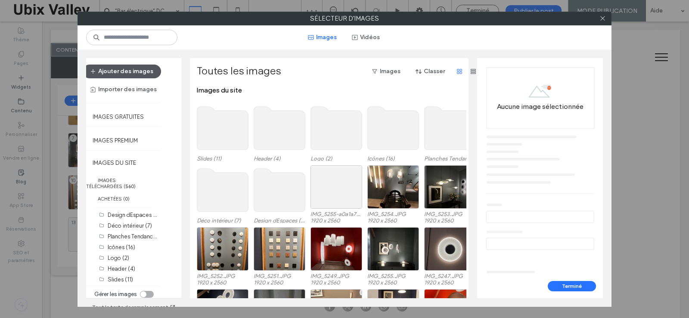
click at [126, 68] on button "Ajouter des images" at bounding box center [122, 72] width 78 height 14
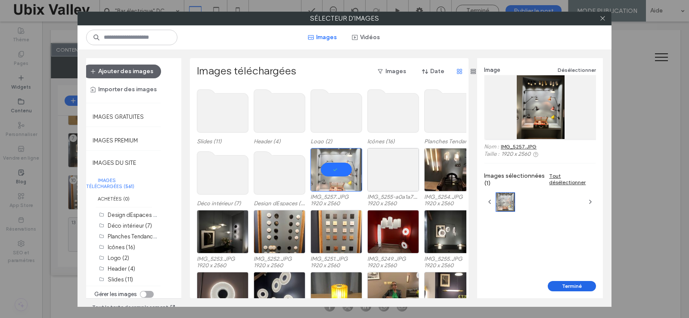
drag, startPoint x: 570, startPoint y: 286, endPoint x: 488, endPoint y: 227, distance: 100.6
click at [570, 286] on button "Terminé" at bounding box center [572, 286] width 48 height 10
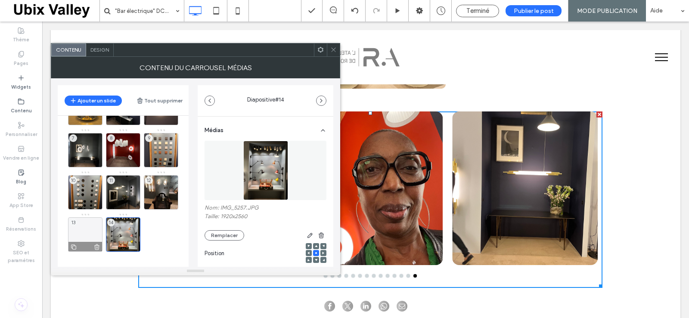
click at [84, 231] on div "13" at bounding box center [85, 234] width 34 height 34
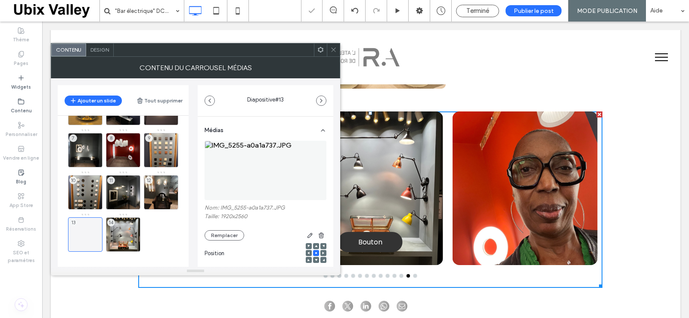
click at [263, 170] on img at bounding box center [265, 170] width 122 height 59
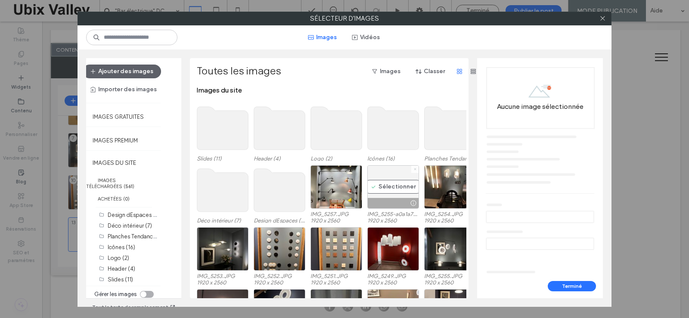
click at [413, 169] on icon at bounding box center [414, 168] width 3 height 3
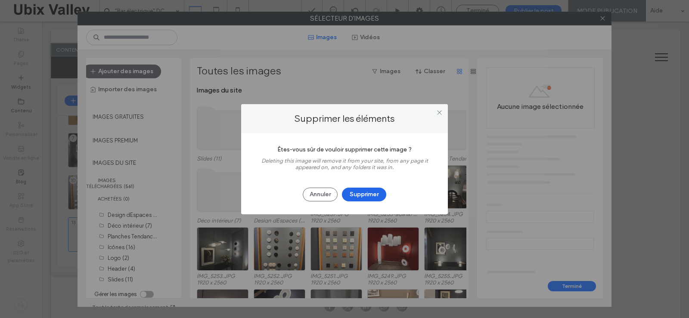
click at [375, 194] on button "Supprimer" at bounding box center [364, 195] width 44 height 14
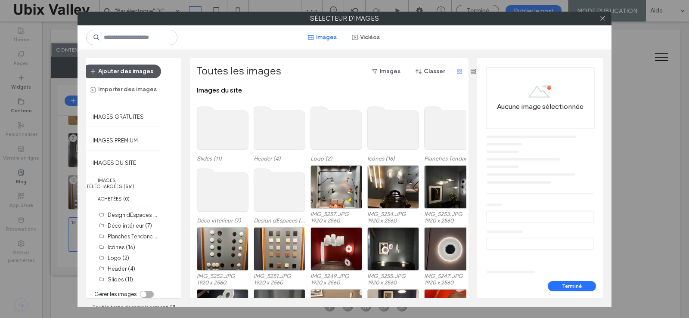
click at [137, 72] on button "Ajouter des images" at bounding box center [122, 72] width 78 height 14
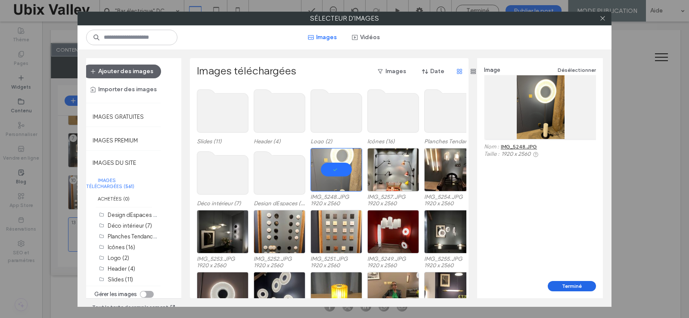
drag, startPoint x: 573, startPoint y: 287, endPoint x: 518, endPoint y: 257, distance: 62.8
click at [573, 287] on button "Terminé" at bounding box center [572, 286] width 48 height 10
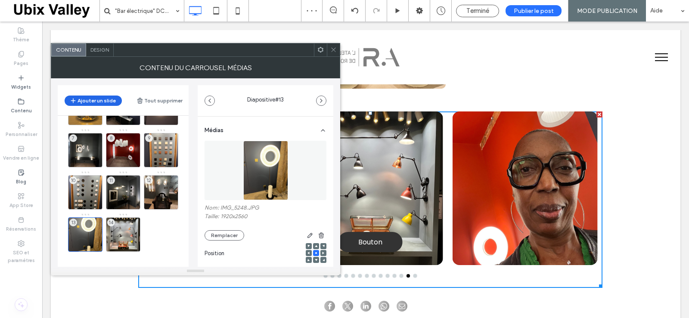
click at [91, 100] on button "Ajouter un slide" at bounding box center [93, 101] width 57 height 10
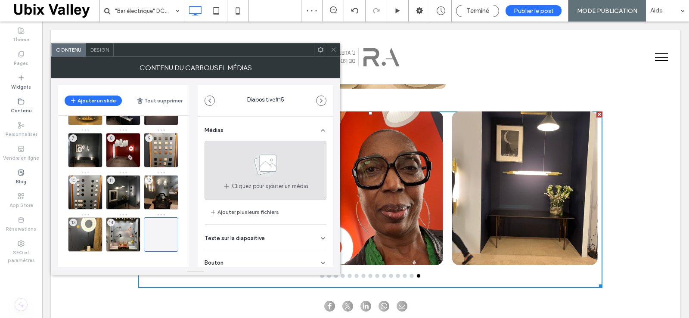
click at [264, 167] on use at bounding box center [265, 164] width 25 height 25
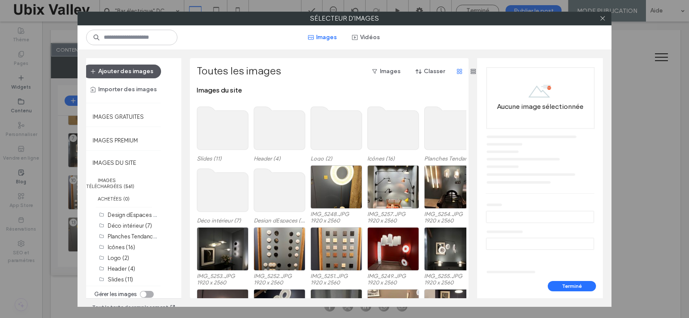
click at [131, 71] on button "Ajouter des images" at bounding box center [122, 72] width 78 height 14
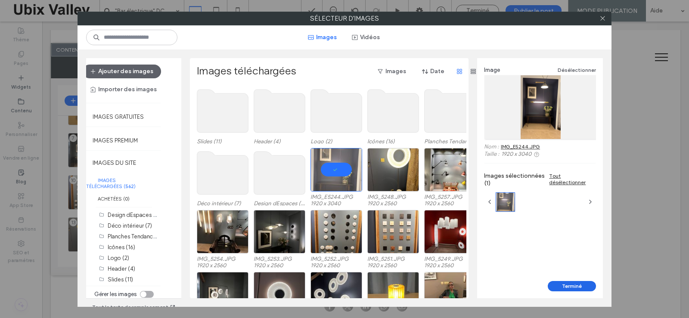
drag, startPoint x: 572, startPoint y: 285, endPoint x: 422, endPoint y: 235, distance: 157.9
click at [572, 285] on button "Terminé" at bounding box center [572, 286] width 48 height 10
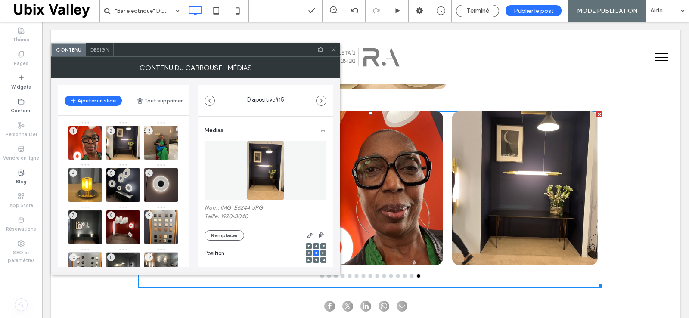
scroll to position [0, 0]
click at [333, 48] on icon at bounding box center [333, 49] width 6 height 6
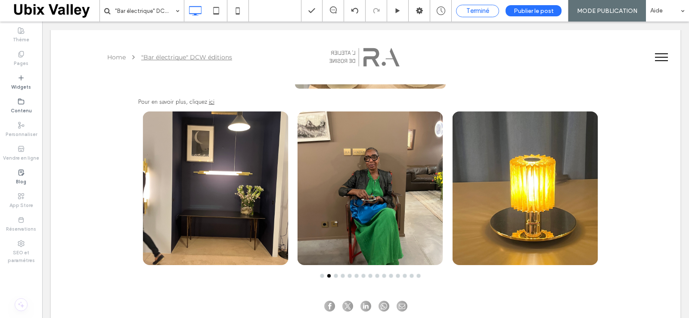
click at [482, 9] on span "Terminé" at bounding box center [477, 11] width 23 height 8
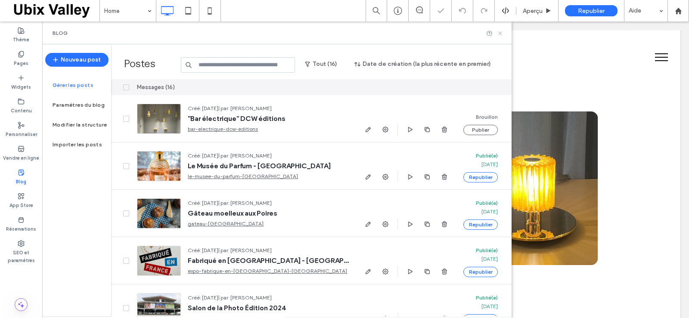
click at [500, 32] on icon at bounding box center [500, 33] width 6 height 6
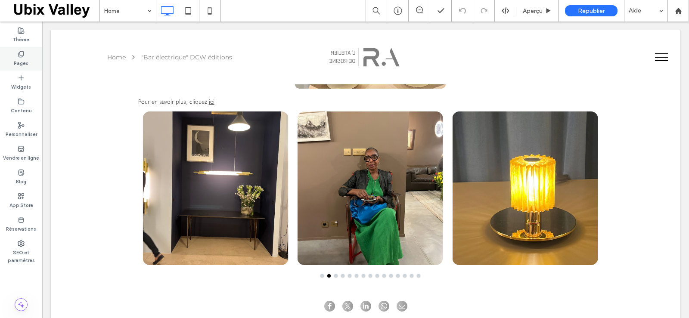
click at [19, 62] on label "Pages" at bounding box center [21, 62] width 15 height 9
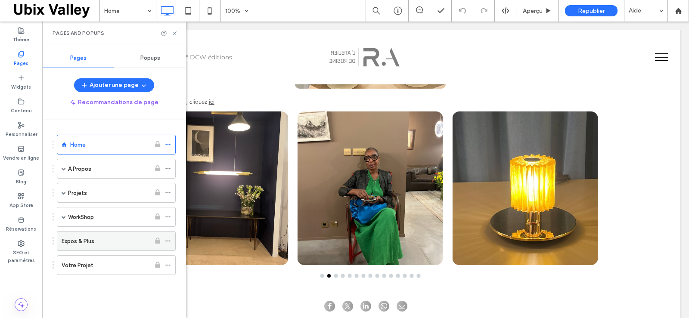
click at [83, 241] on label "Expos & Plus" at bounding box center [78, 241] width 33 height 15
click at [173, 33] on icon at bounding box center [174, 33] width 6 height 6
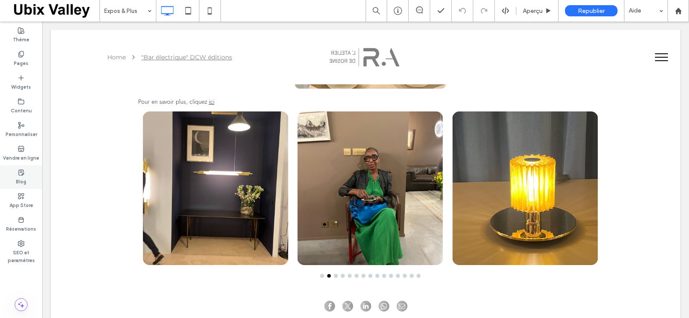
click at [19, 177] on label "Blog" at bounding box center [21, 180] width 10 height 9
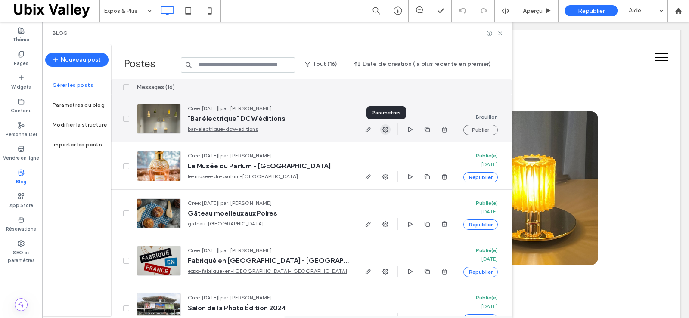
click at [387, 129] on icon "button" at bounding box center [385, 129] width 7 height 7
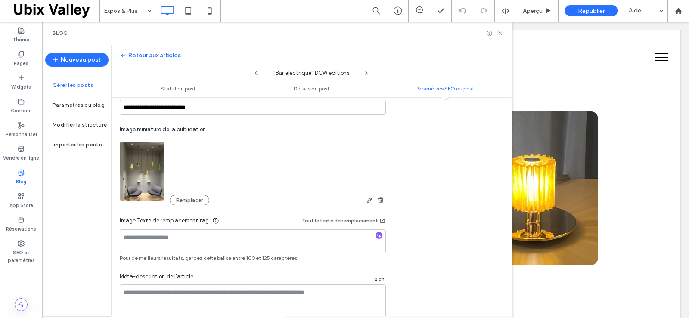
scroll to position [474, 0]
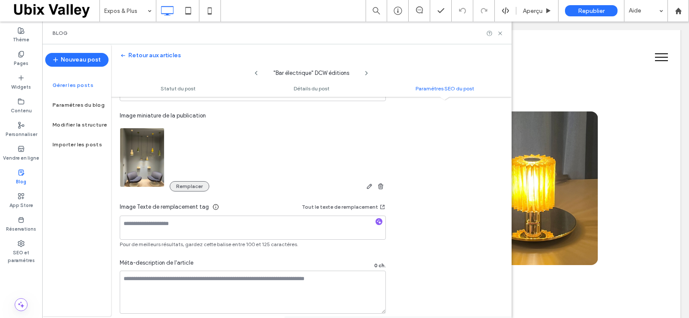
click at [189, 185] on button "Remplacer" at bounding box center [190, 186] width 40 height 10
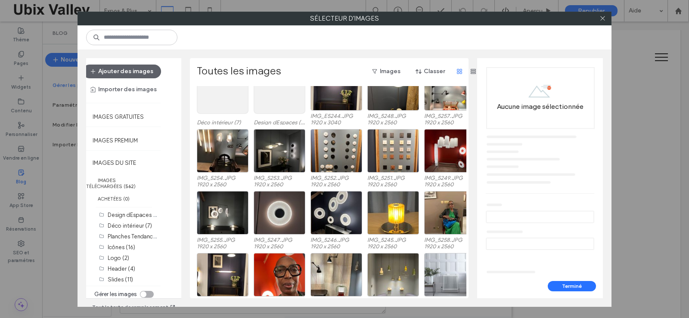
scroll to position [129, 0]
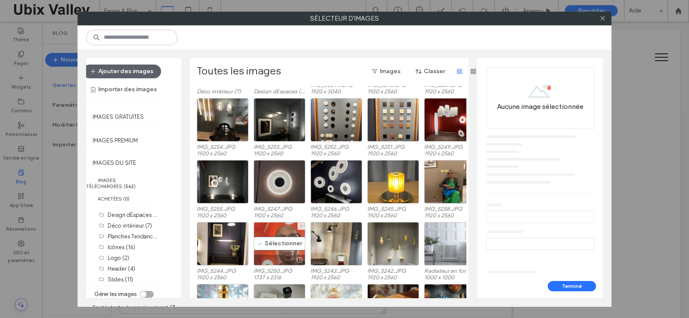
click at [280, 244] on div "Sélectionner" at bounding box center [280, 243] width 52 height 43
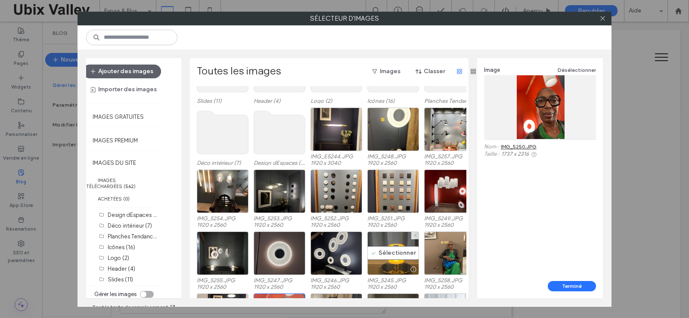
scroll to position [43, 0]
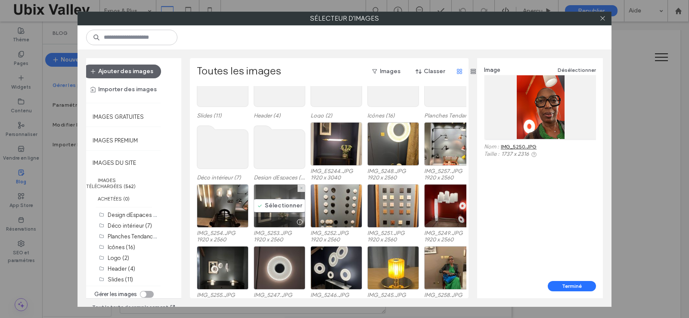
click at [278, 209] on div "Sélectionner" at bounding box center [280, 205] width 52 height 43
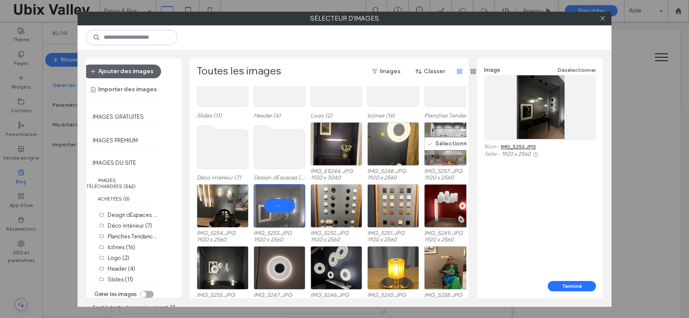
click at [446, 148] on div "Sélectionner" at bounding box center [450, 143] width 52 height 43
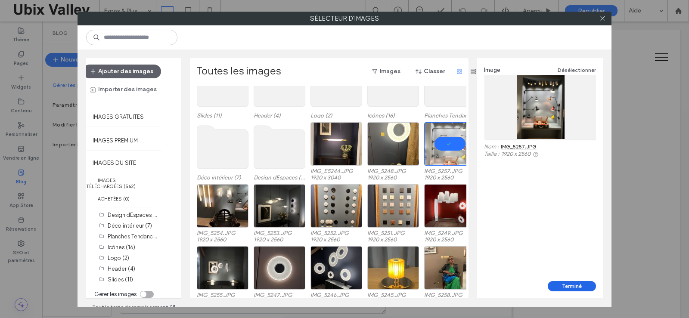
click at [574, 285] on button "Terminé" at bounding box center [572, 286] width 48 height 10
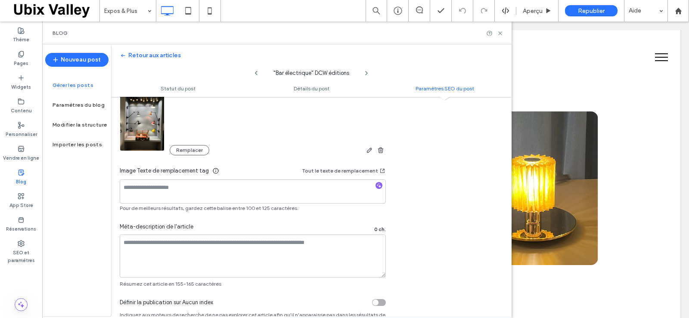
scroll to position [535, 0]
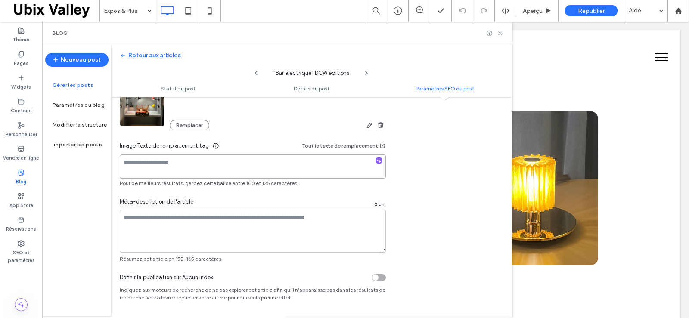
click at [132, 165] on textarea at bounding box center [253, 167] width 266 height 24
click at [139, 163] on textarea "**********" at bounding box center [253, 167] width 266 height 24
click at [174, 162] on textarea "**********" at bounding box center [253, 167] width 266 height 24
click at [186, 163] on textarea "**********" at bounding box center [253, 167] width 266 height 24
type textarea "**********"
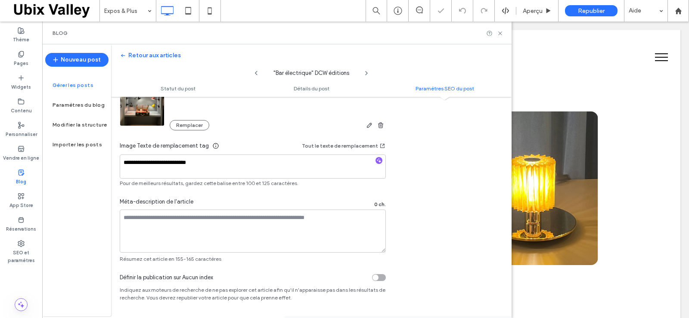
click at [421, 169] on div "**********" at bounding box center [311, 102] width 400 height 321
click at [130, 220] on textarea at bounding box center [253, 231] width 266 height 43
type textarea "**********"
click at [420, 224] on div "**********" at bounding box center [311, 102] width 400 height 321
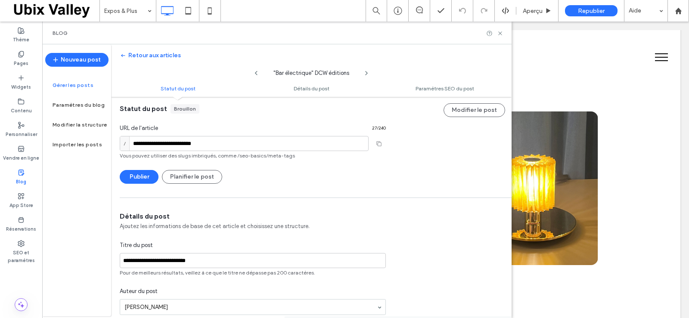
scroll to position [0, 0]
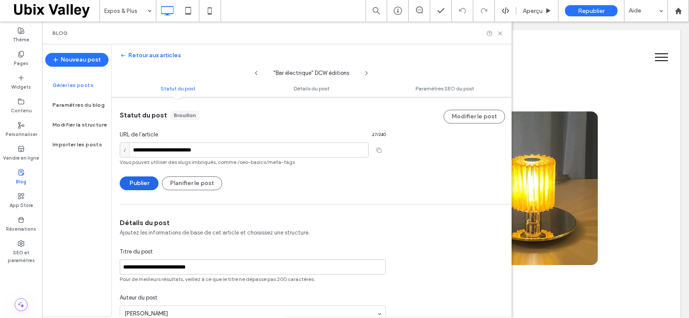
click at [142, 182] on button "Publier" at bounding box center [139, 183] width 39 height 14
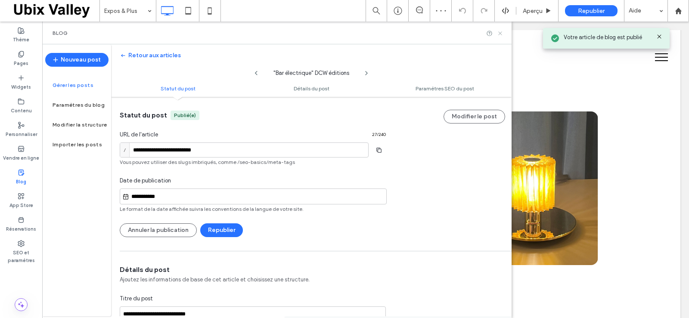
click at [501, 33] on icon at bounding box center [500, 33] width 6 height 6
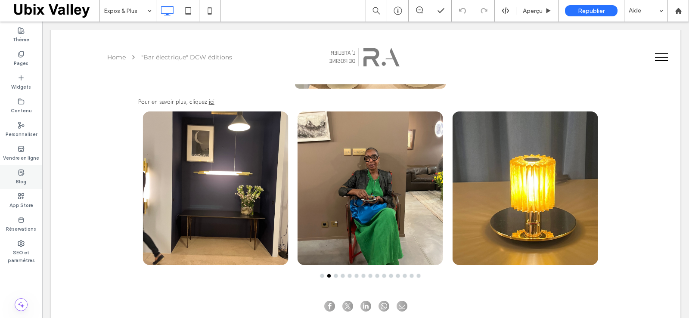
click at [16, 173] on div "Blog" at bounding box center [21, 177] width 42 height 24
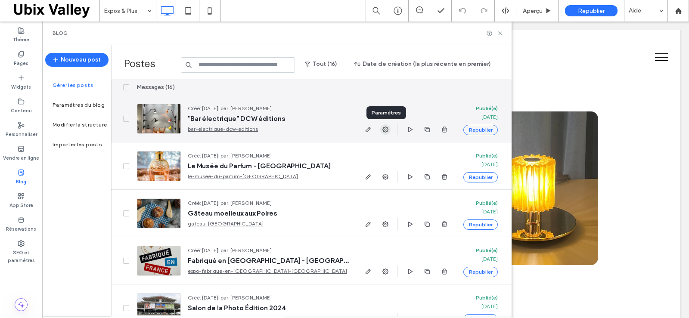
click at [384, 130] on icon "button" at bounding box center [385, 129] width 7 height 7
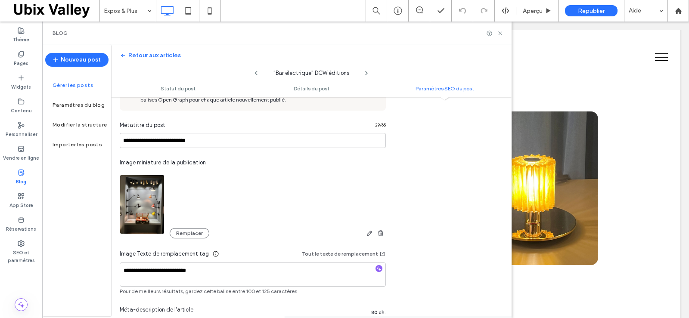
scroll to position [582, 0]
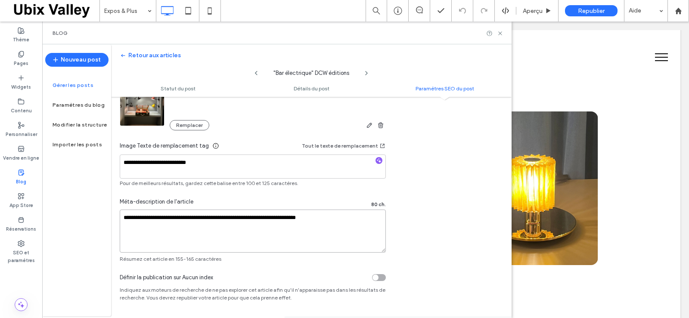
click at [319, 219] on textarea "**********" at bounding box center [253, 231] width 266 height 43
type textarea "**********"
click at [436, 232] on div "**********" at bounding box center [311, 102] width 400 height 321
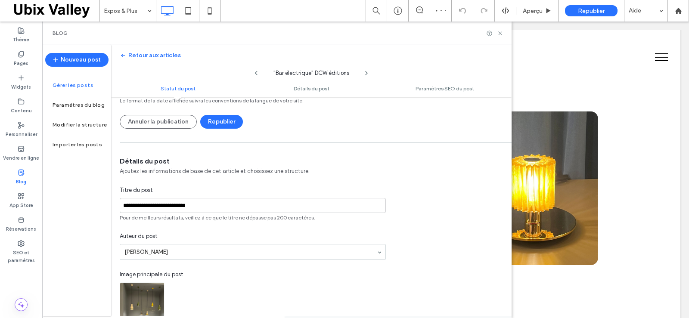
scroll to position [0, 0]
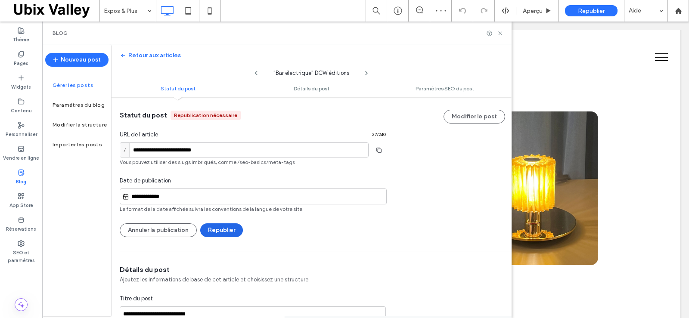
click at [229, 229] on button "Republier" at bounding box center [221, 230] width 43 height 14
click at [499, 32] on use at bounding box center [499, 32] width 3 height 3
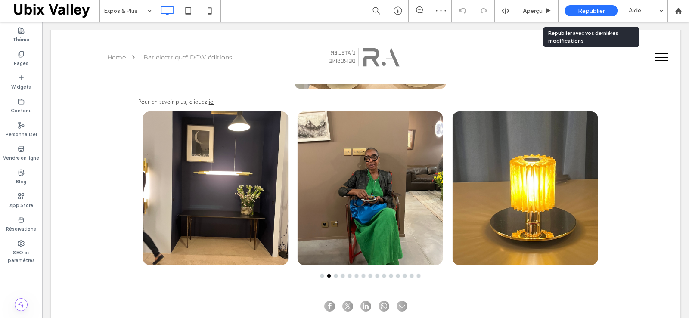
drag, startPoint x: 595, startPoint y: 11, endPoint x: 592, endPoint y: 18, distance: 8.1
click at [595, 11] on span "Republier" at bounding box center [591, 10] width 27 height 7
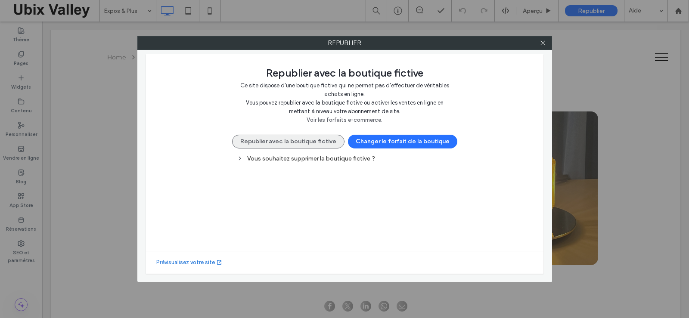
click at [328, 139] on button "Republier avec la boutique fictive" at bounding box center [288, 142] width 112 height 14
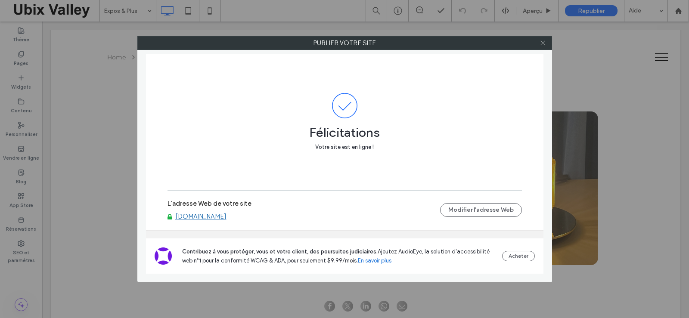
click at [544, 44] on icon at bounding box center [542, 43] width 6 height 6
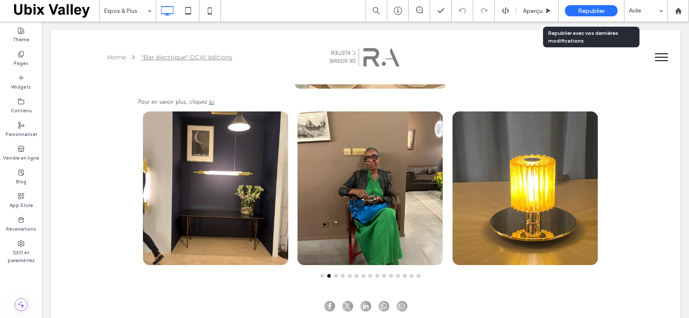
click at [591, 8] on span "Republier" at bounding box center [591, 10] width 27 height 7
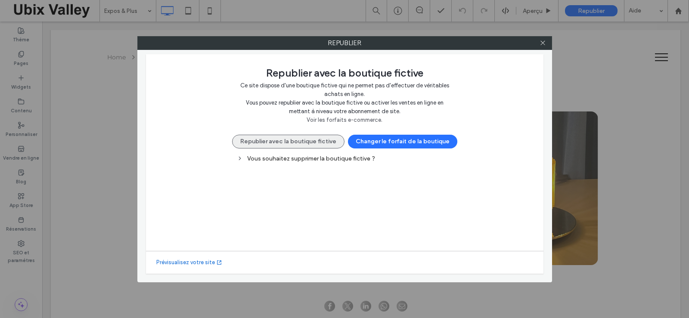
click at [301, 141] on button "Republier avec la boutique fictive" at bounding box center [288, 142] width 112 height 14
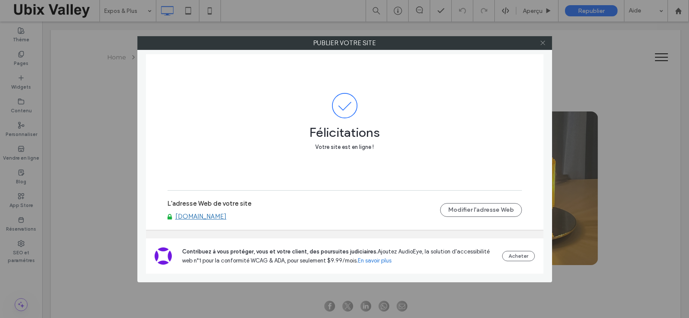
click at [541, 44] on icon at bounding box center [542, 43] width 6 height 6
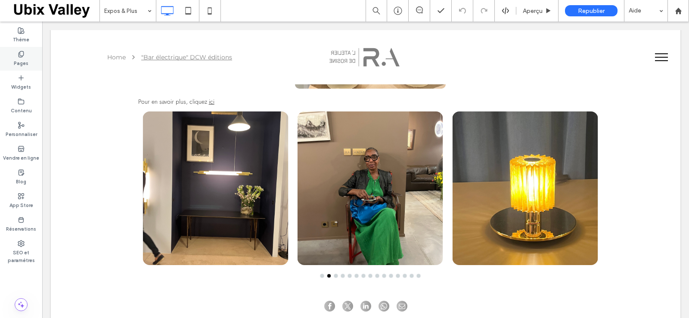
click at [24, 62] on label "Pages" at bounding box center [21, 62] width 15 height 9
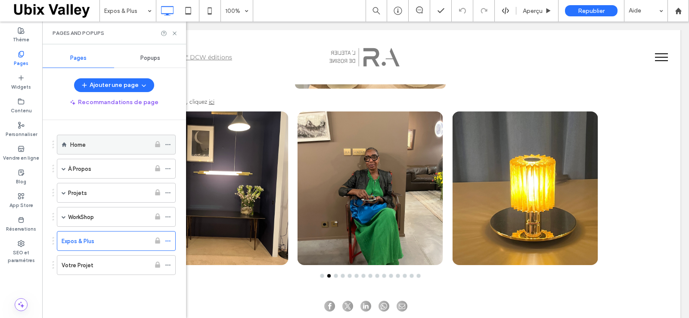
click at [126, 143] on div "Home" at bounding box center [110, 144] width 80 height 9
click at [174, 34] on use at bounding box center [174, 32] width 3 height 3
